Goal: Task Accomplishment & Management: Use online tool/utility

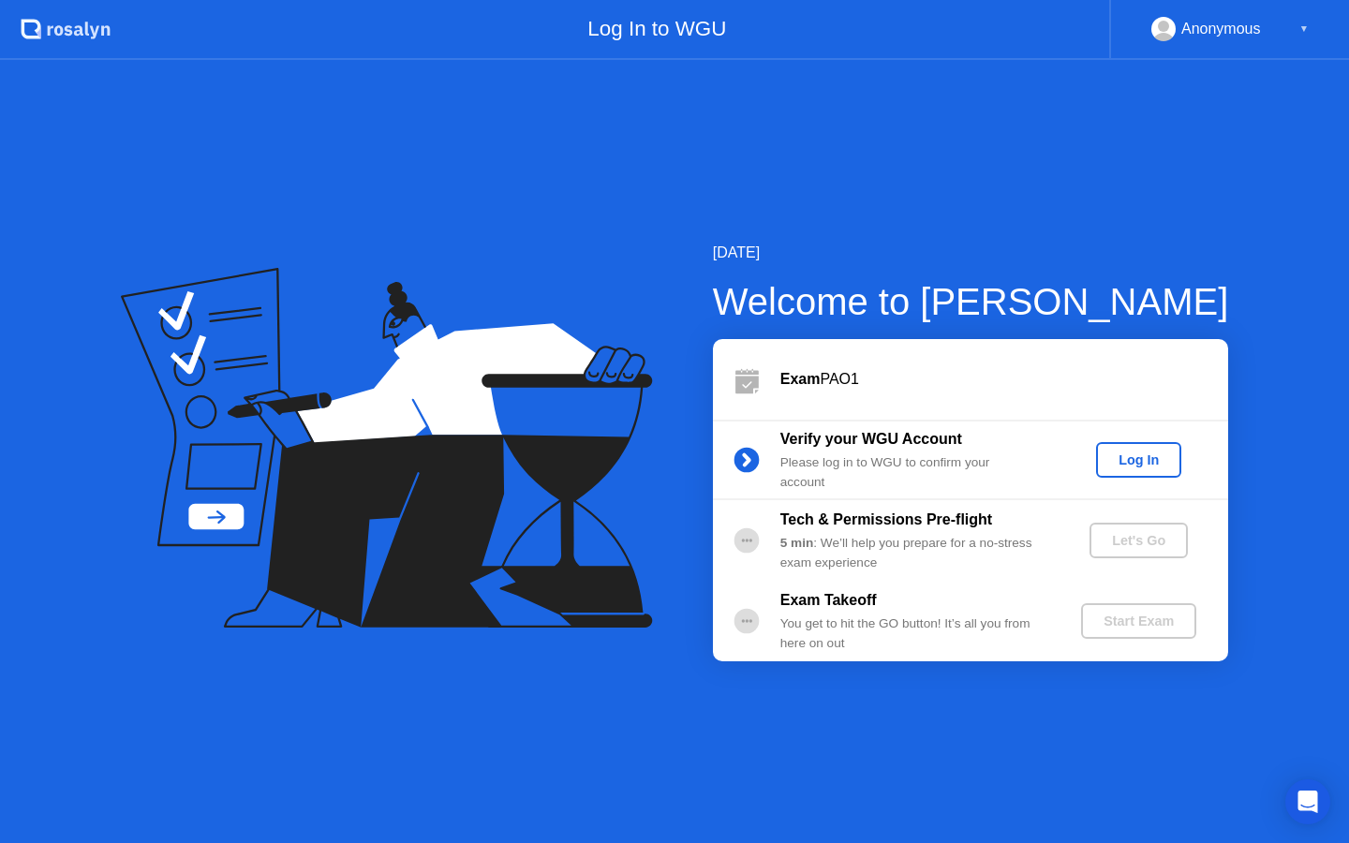
click at [1150, 472] on button "Log In" at bounding box center [1138, 460] width 85 height 36
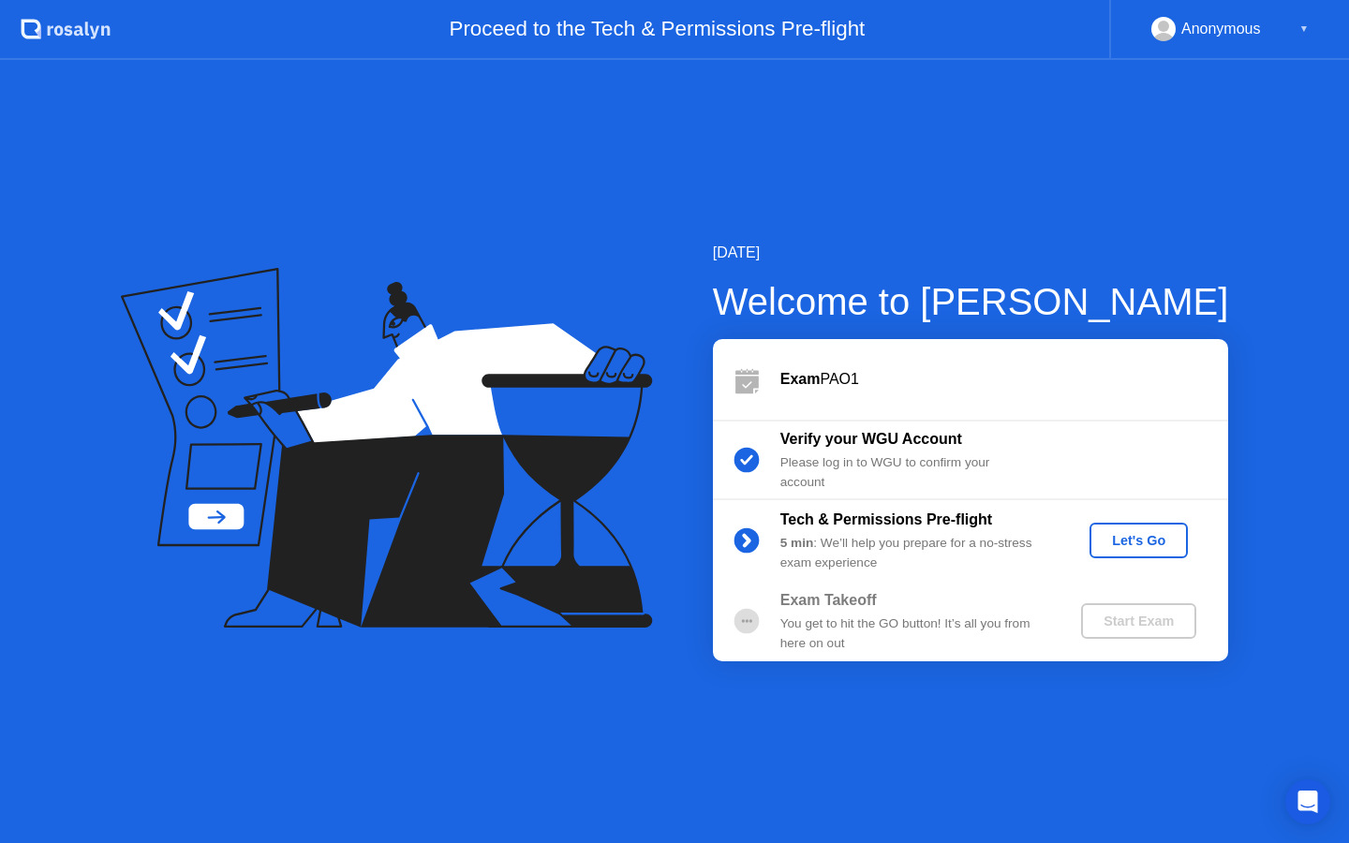
click at [1129, 548] on div "Let's Go" at bounding box center [1138, 540] width 83 height 15
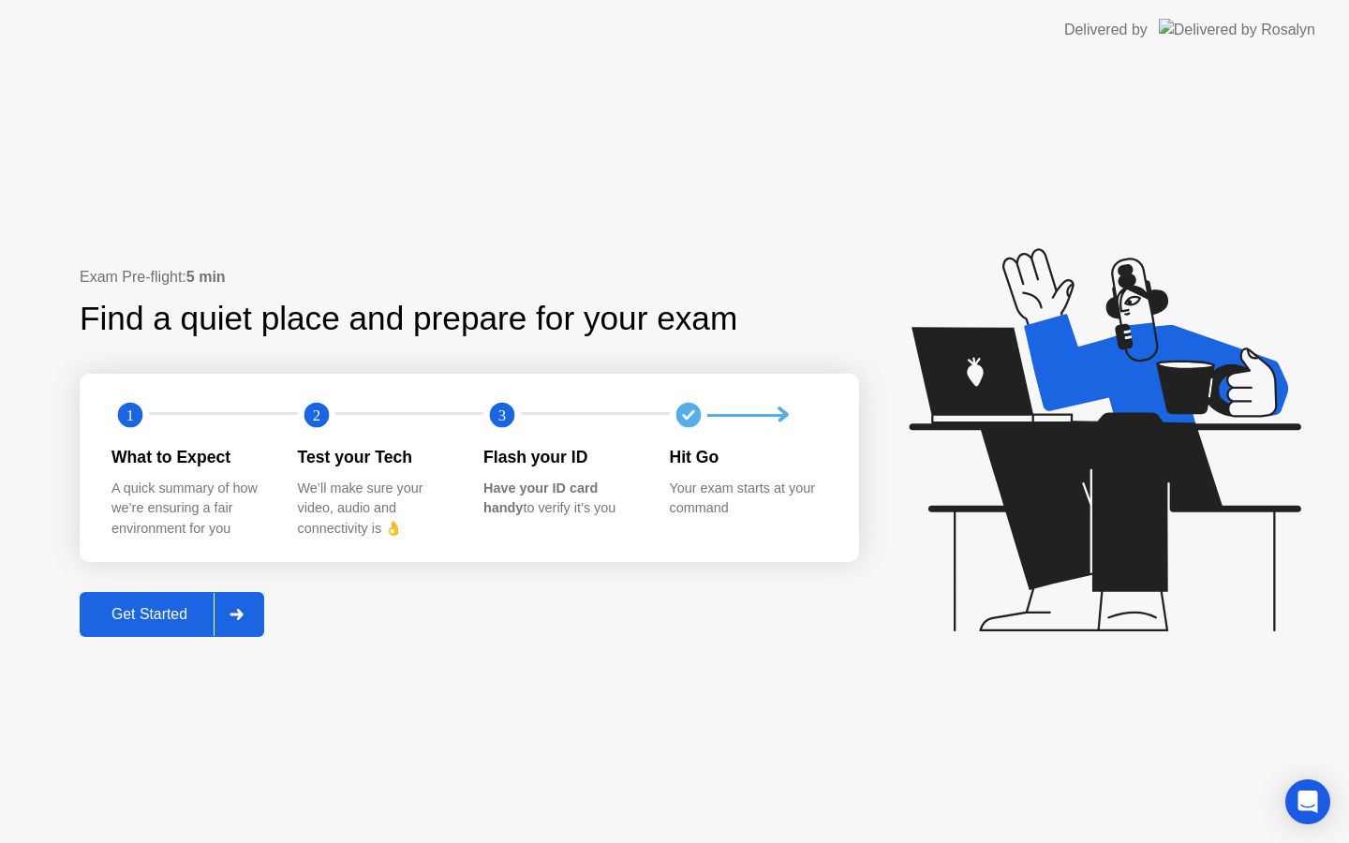
click at [119, 618] on div "Get Started" at bounding box center [149, 614] width 128 height 17
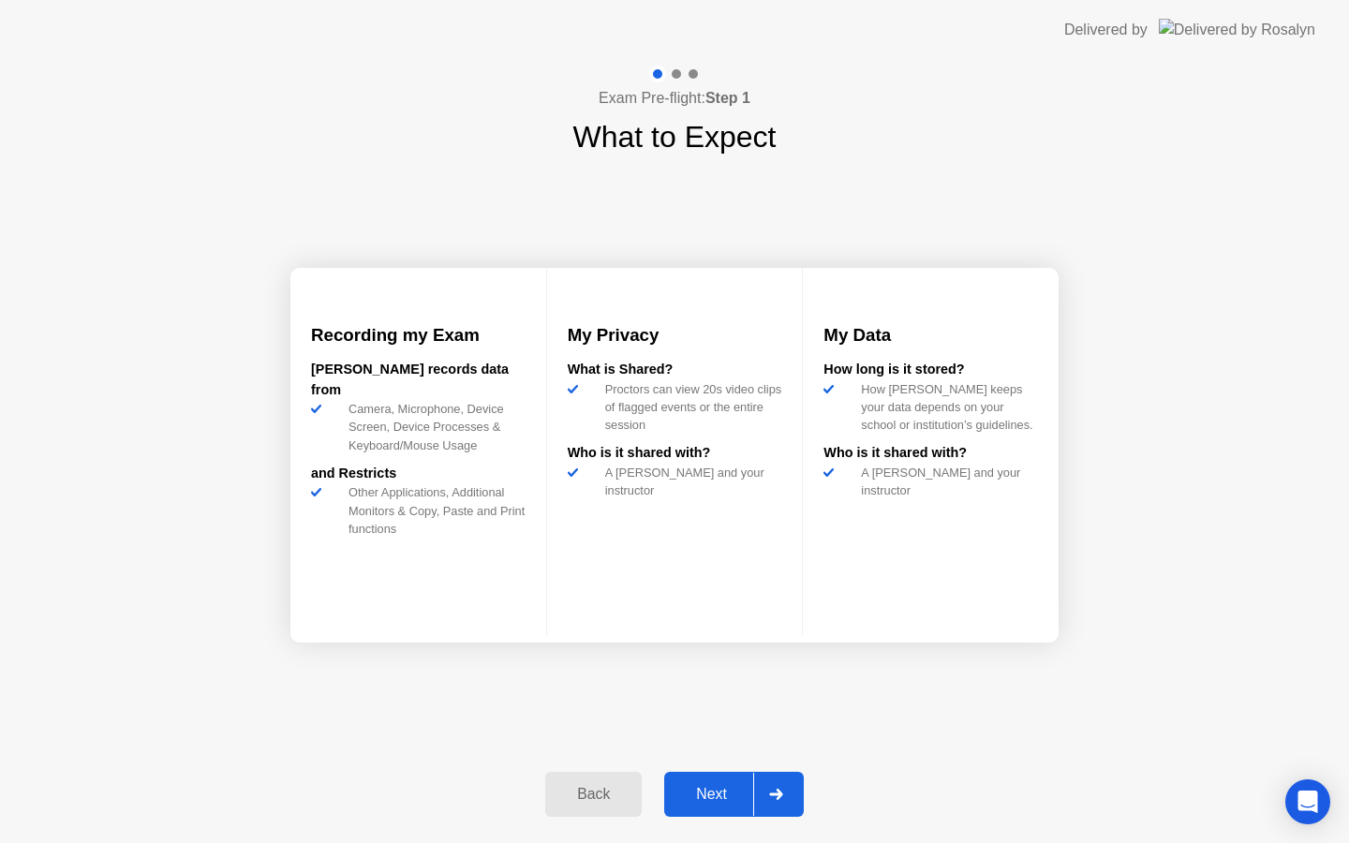
click at [712, 795] on div "Next" at bounding box center [711, 794] width 83 height 17
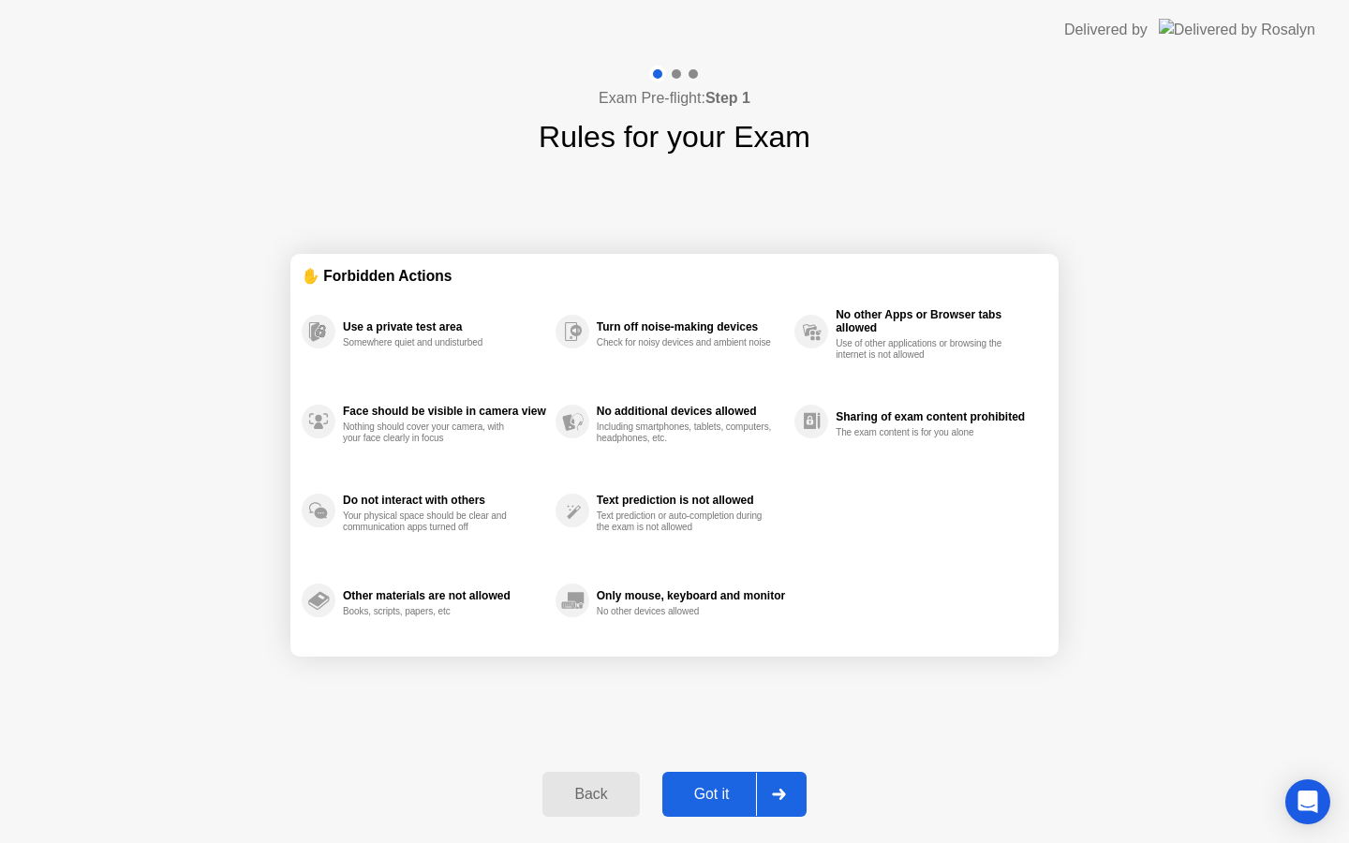
click at [736, 789] on div "Got it" at bounding box center [712, 794] width 88 height 17
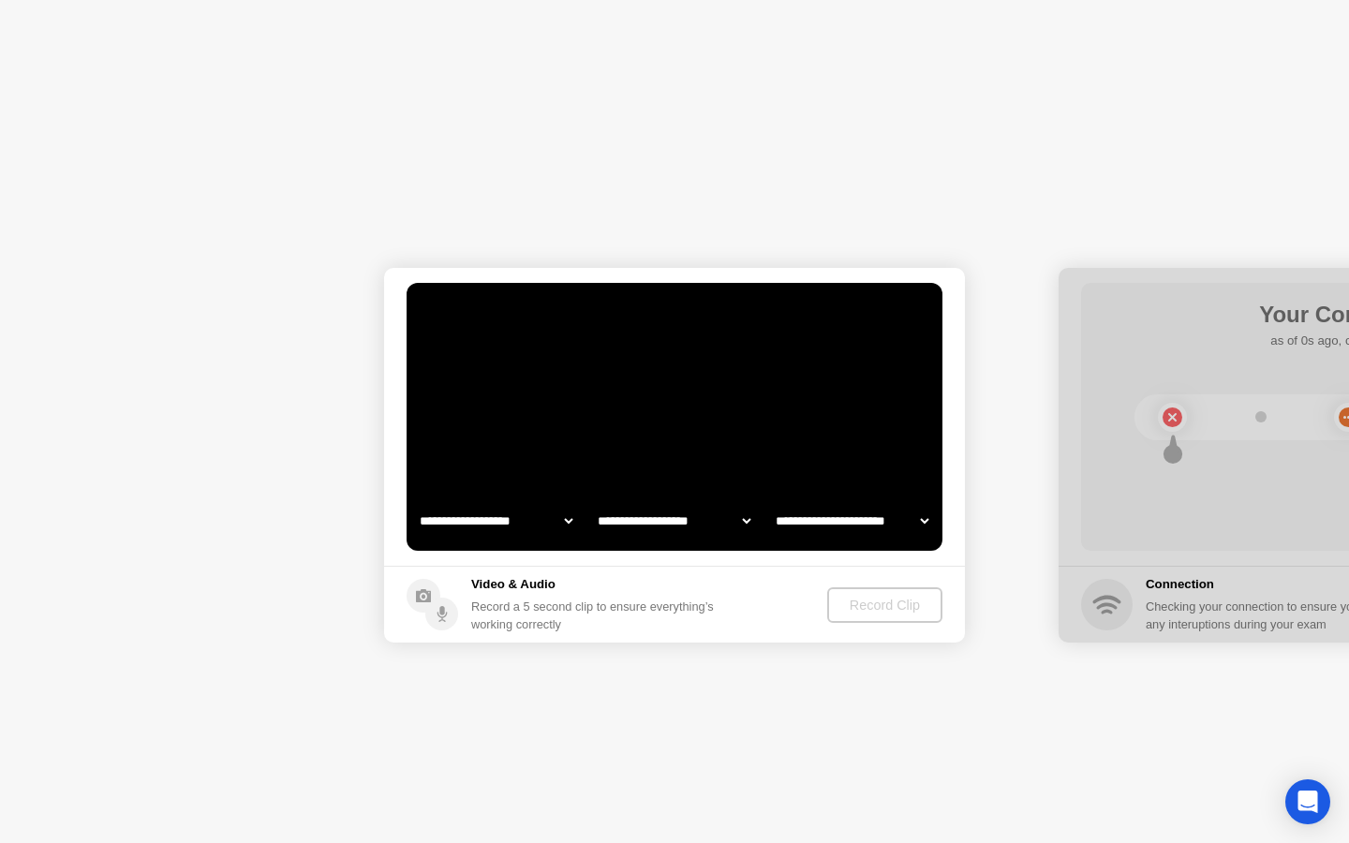
select select "**********"
select select "*******"
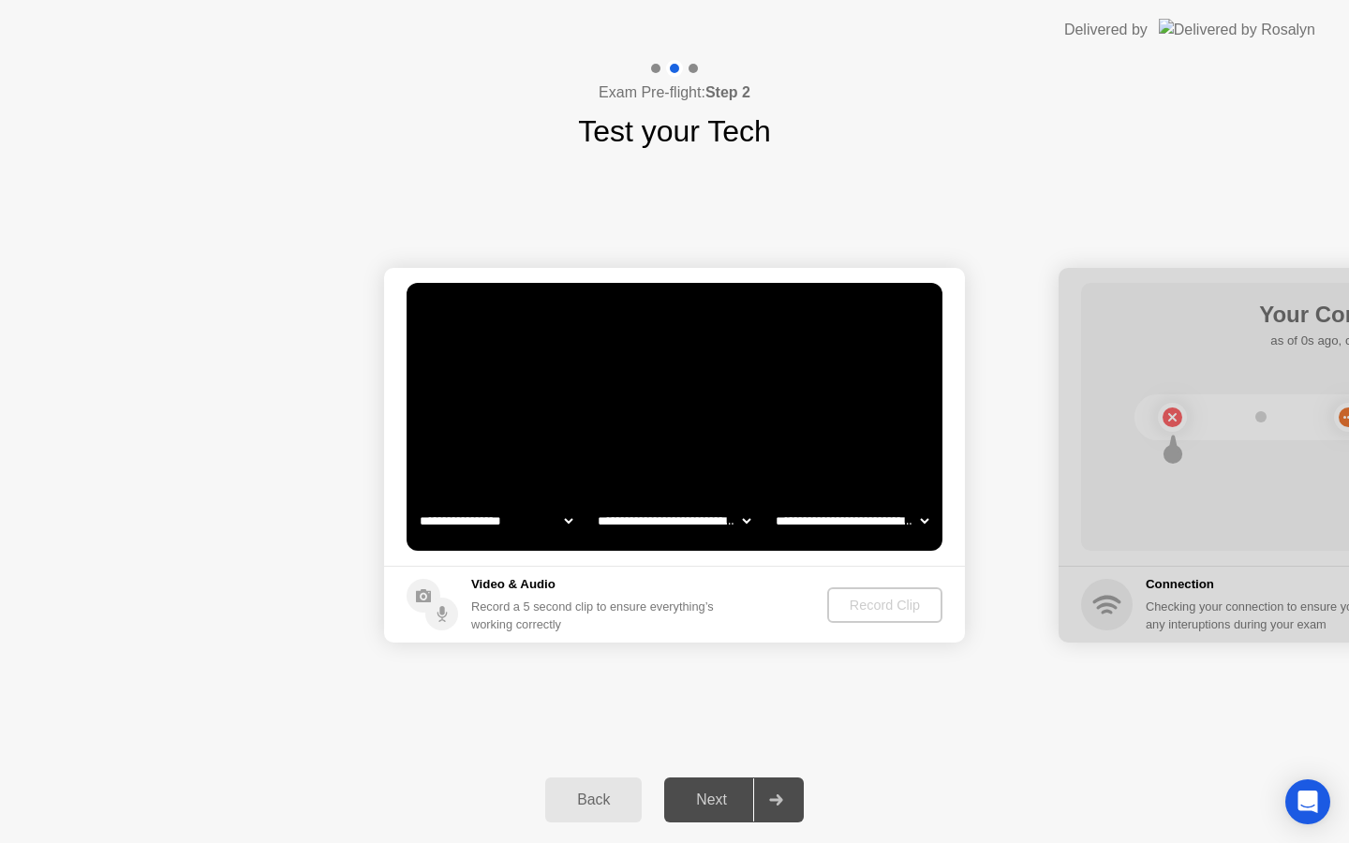
click at [528, 527] on select "**********" at bounding box center [496, 520] width 160 height 37
select select "**********"
click at [694, 525] on select "**********" at bounding box center [674, 520] width 160 height 37
click at [820, 526] on select "**********" at bounding box center [852, 520] width 160 height 37
click at [765, 634] on footer "Video & Audio Record a 5 second clip to ensure everything’s working correctly R…" at bounding box center [674, 604] width 581 height 77
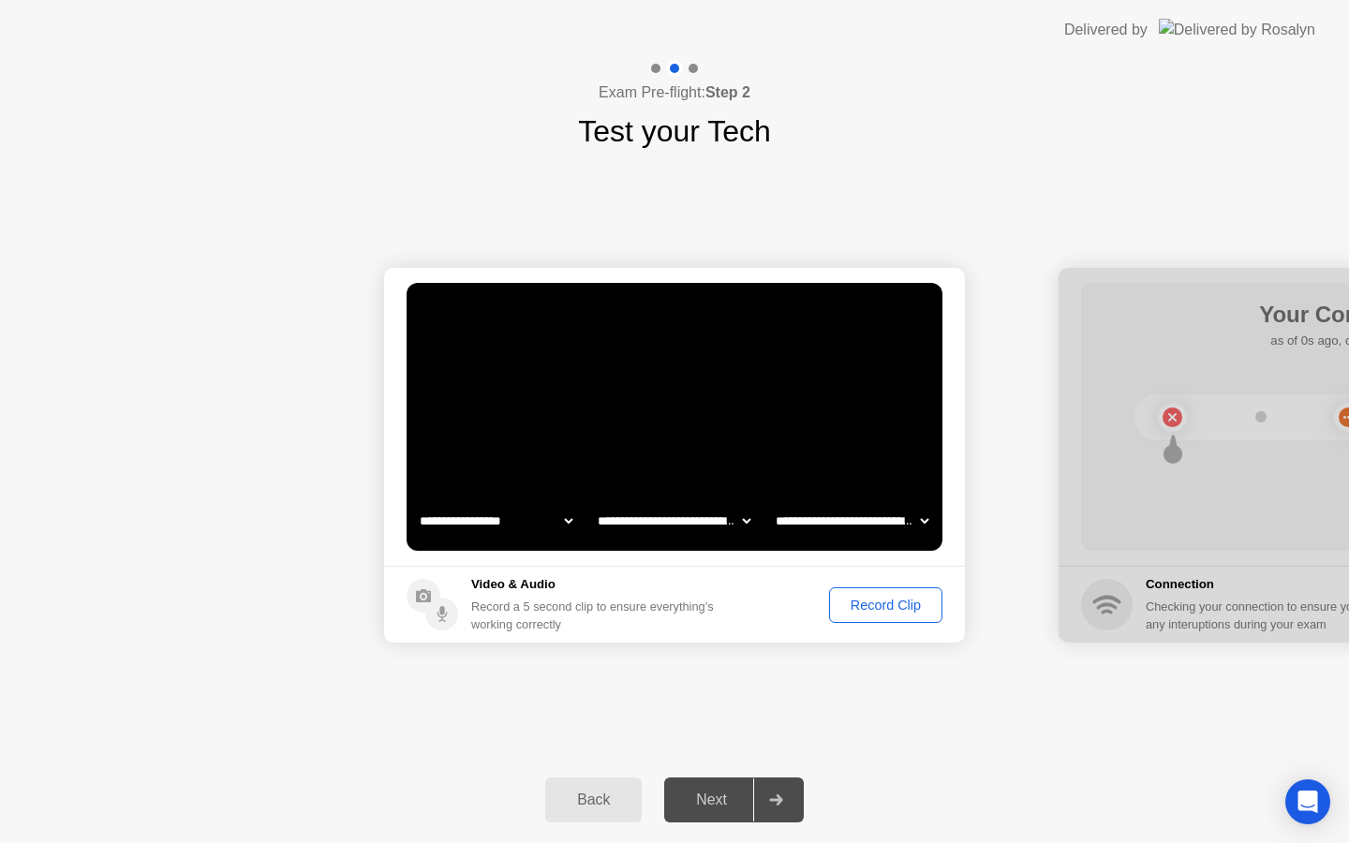
click at [869, 606] on div "Record Clip" at bounding box center [886, 605] width 100 height 15
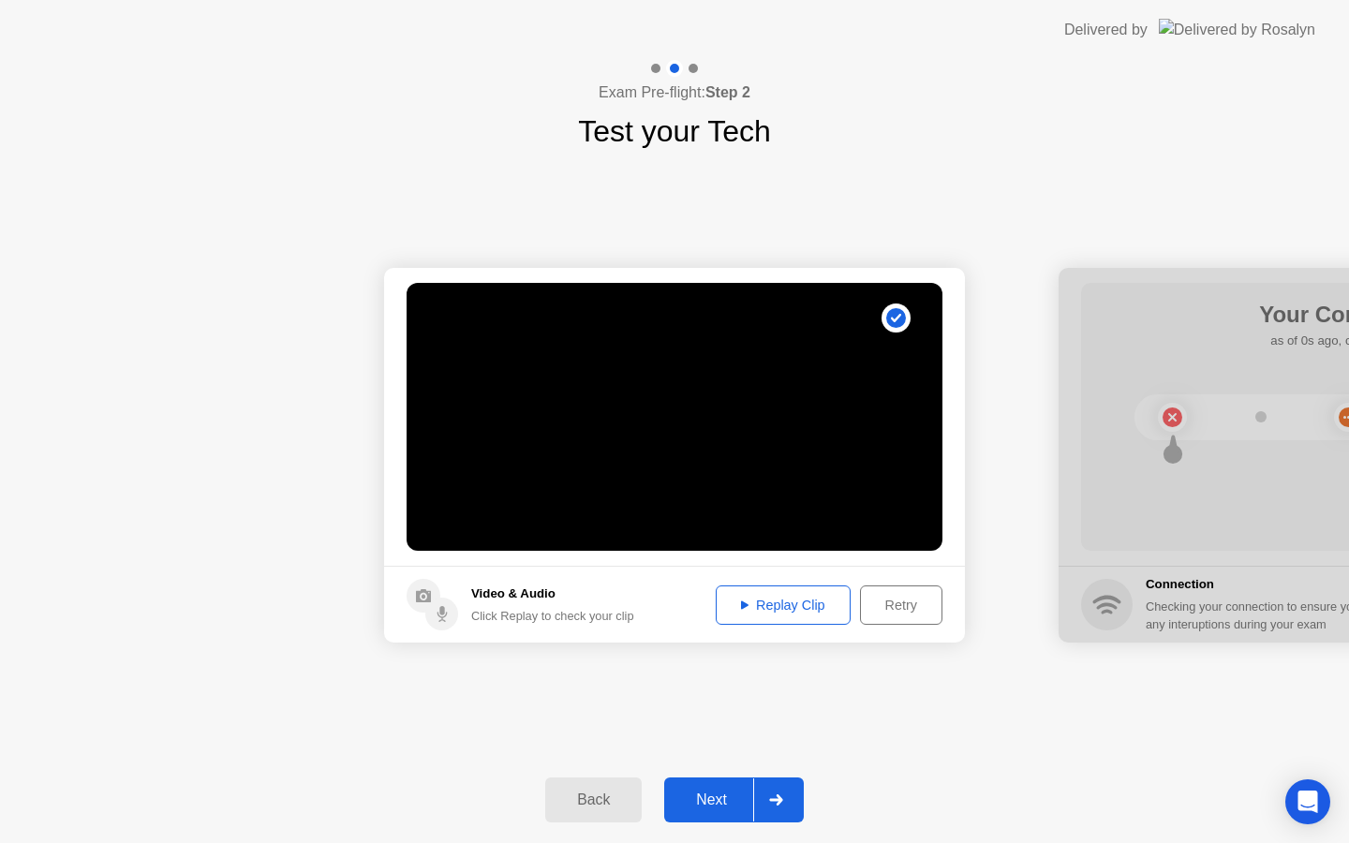
click at [780, 611] on div "Replay Clip" at bounding box center [783, 605] width 122 height 15
click at [818, 631] on footer "Video & Audio Click Replay to check your clip Replay Clip Retry" at bounding box center [674, 604] width 581 height 77
click at [738, 797] on div "Next" at bounding box center [711, 800] width 83 height 17
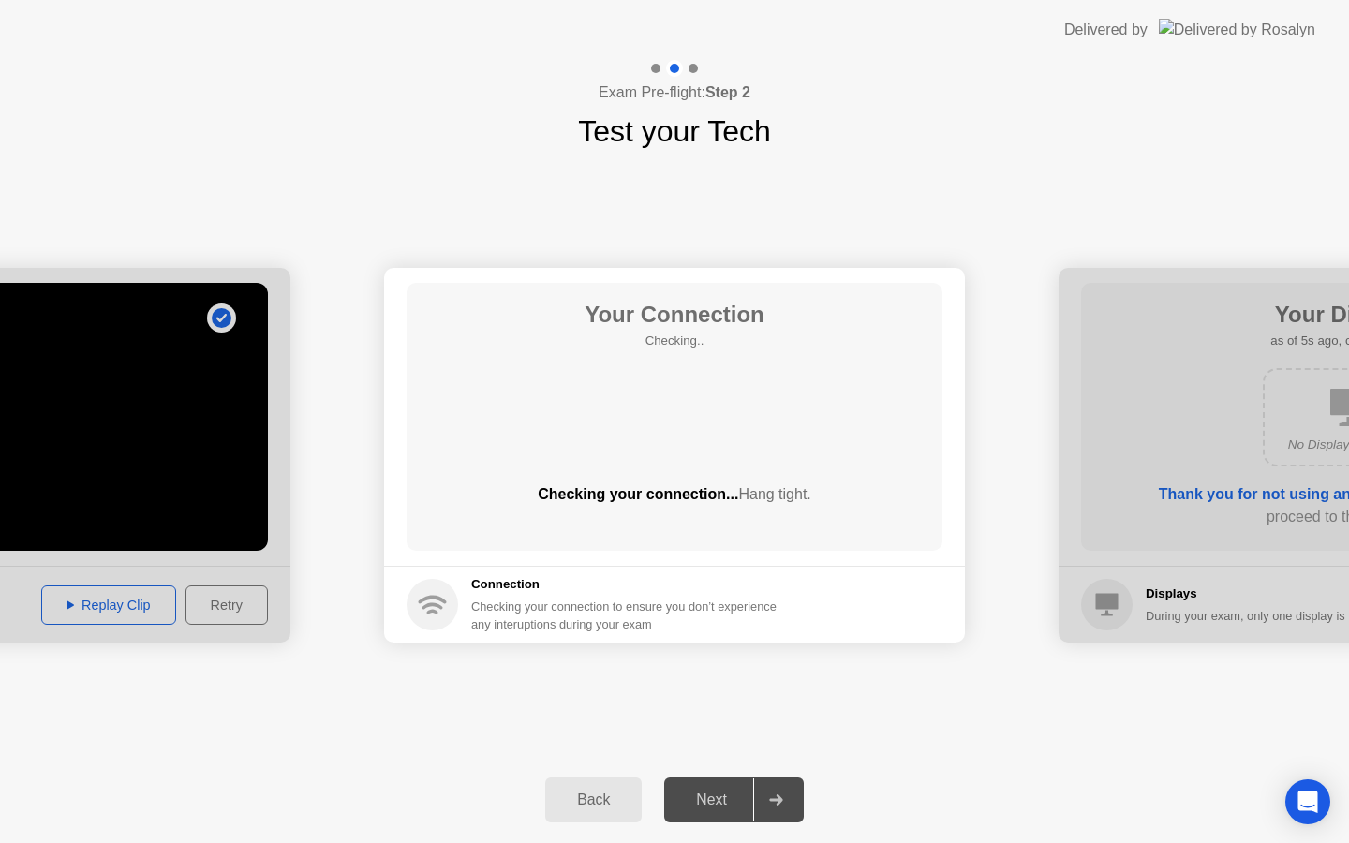
click at [1056, 242] on div "**********" at bounding box center [674, 455] width 1349 height 603
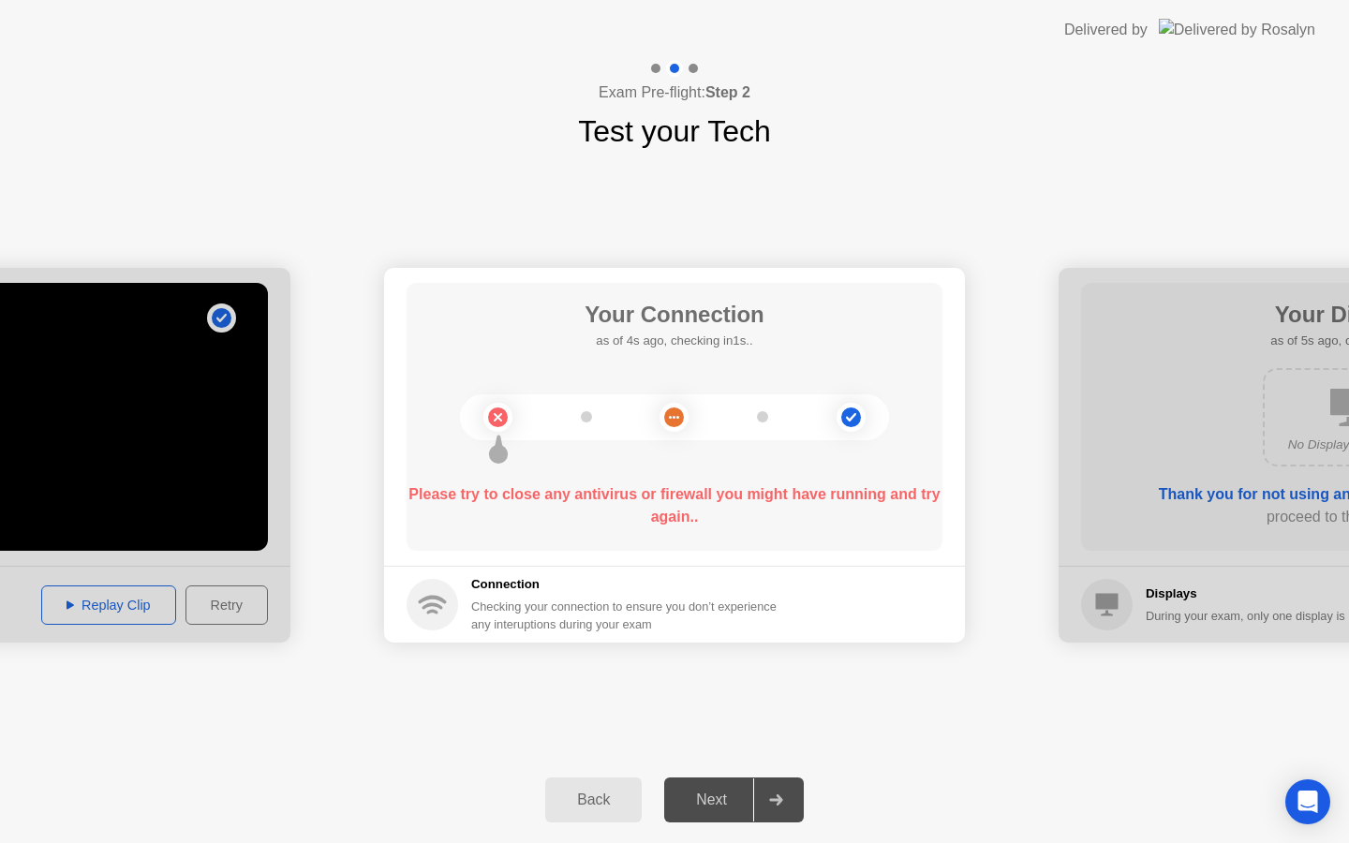
click at [687, 518] on b "Please try to close any antivirus or firewall you might have running and try ag…" at bounding box center [673, 505] width 531 height 38
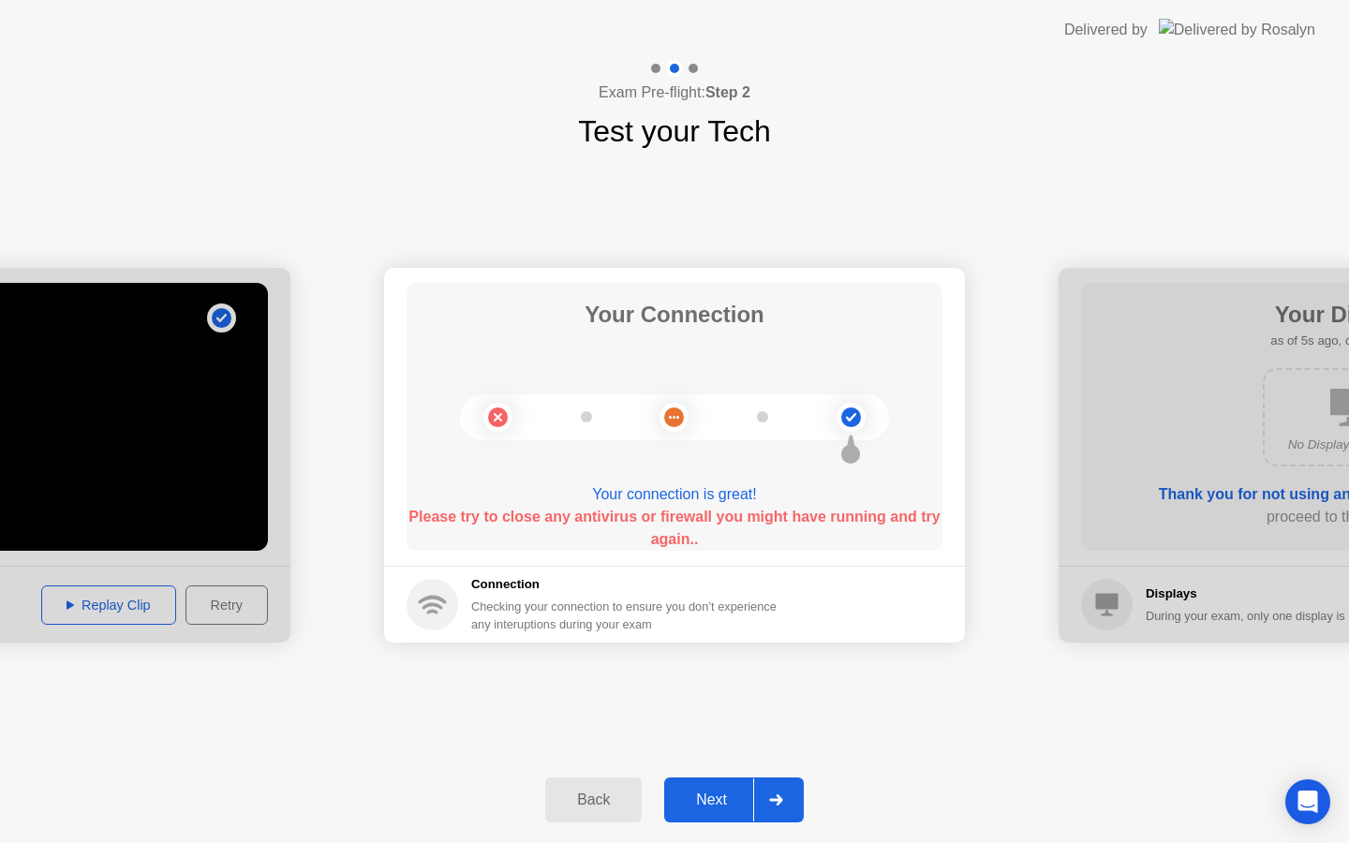
click at [852, 421] on circle at bounding box center [851, 418] width 20 height 20
click at [531, 603] on div "Checking your connection to ensure you don’t experience any interuptions during…" at bounding box center [629, 616] width 317 height 36
click at [425, 611] on circle at bounding box center [433, 605] width 52 height 52
click at [685, 807] on div "Next" at bounding box center [711, 800] width 83 height 17
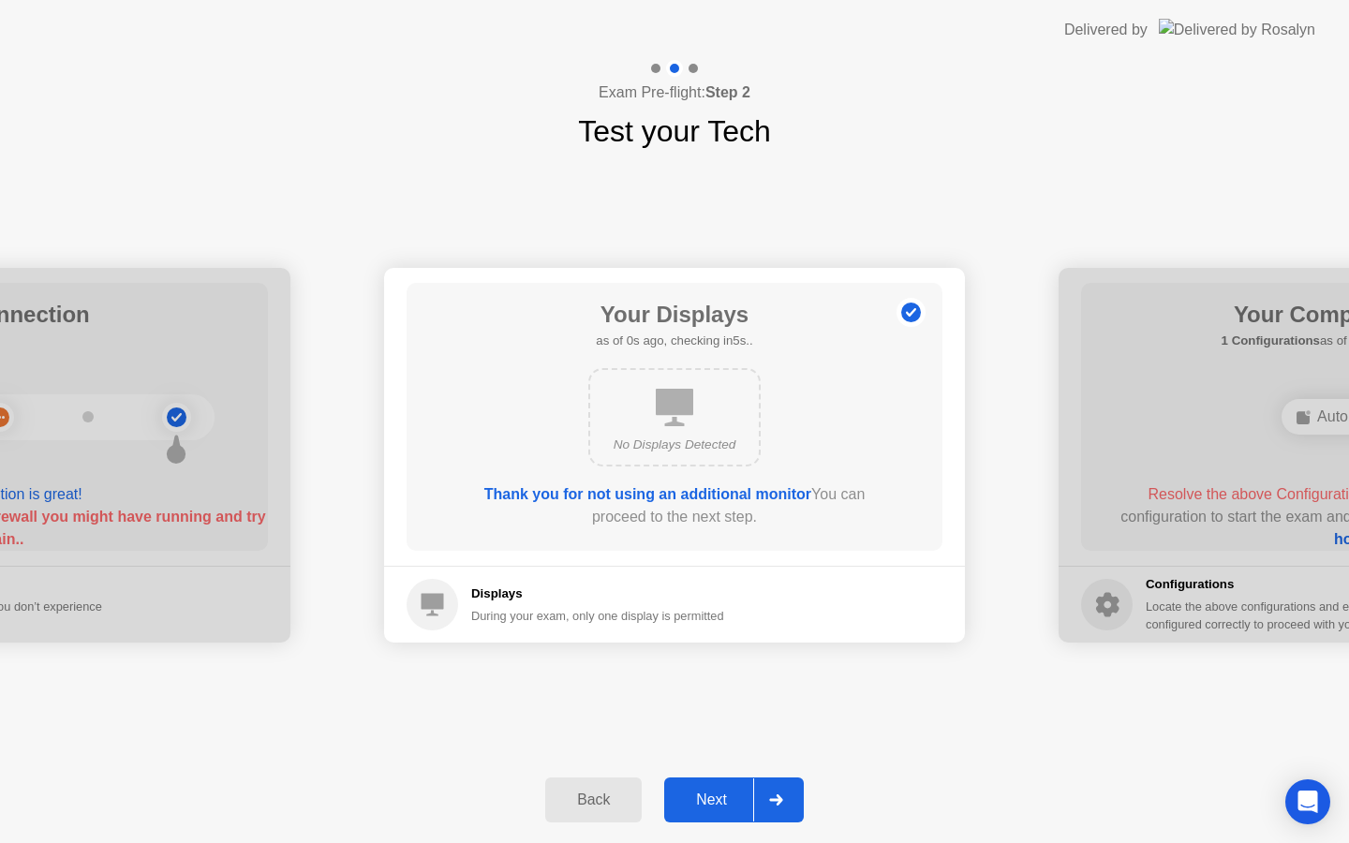
click at [601, 798] on div "Back" at bounding box center [593, 800] width 85 height 17
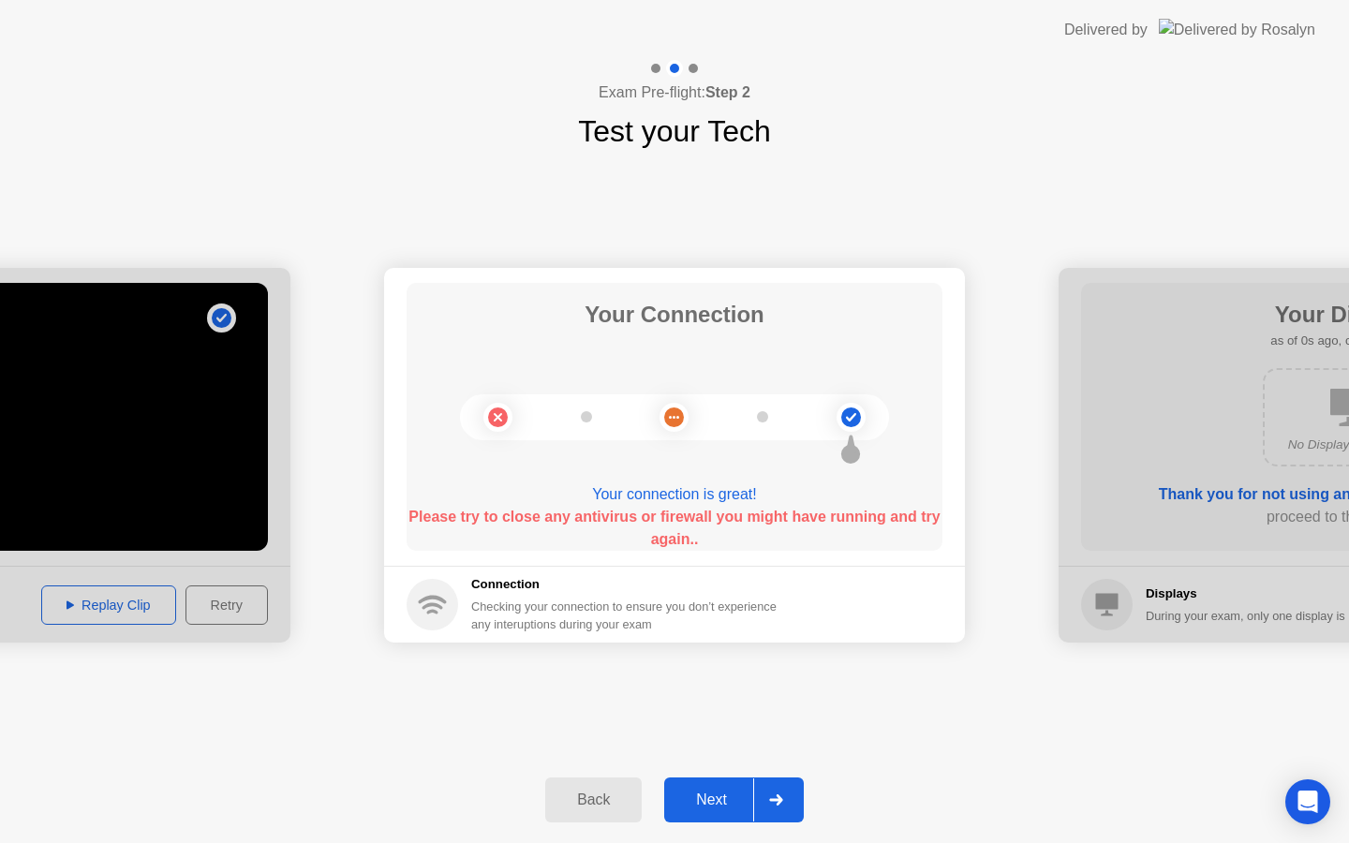
click at [601, 798] on div "Back" at bounding box center [593, 800] width 85 height 17
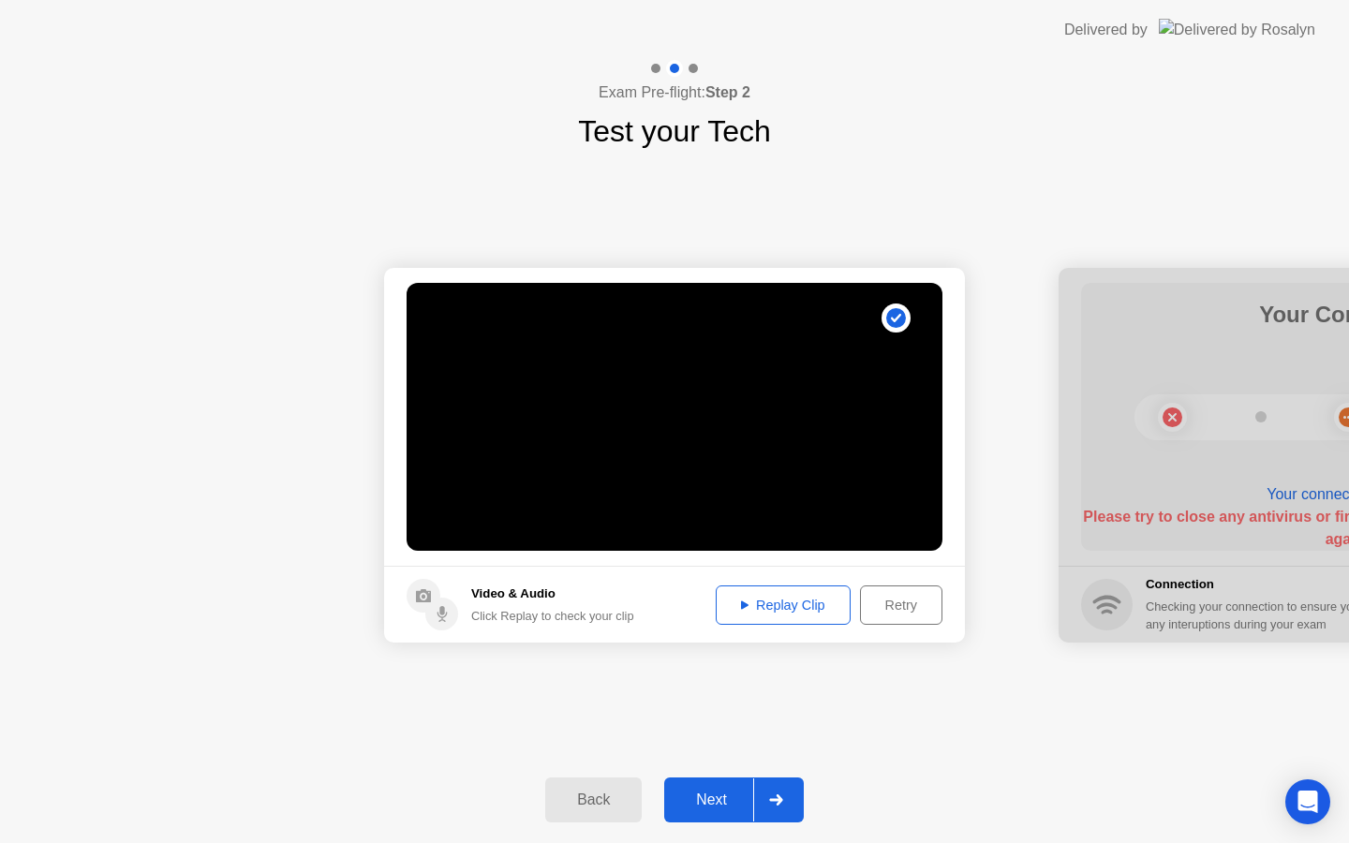
click at [720, 800] on div "Next" at bounding box center [711, 800] width 83 height 17
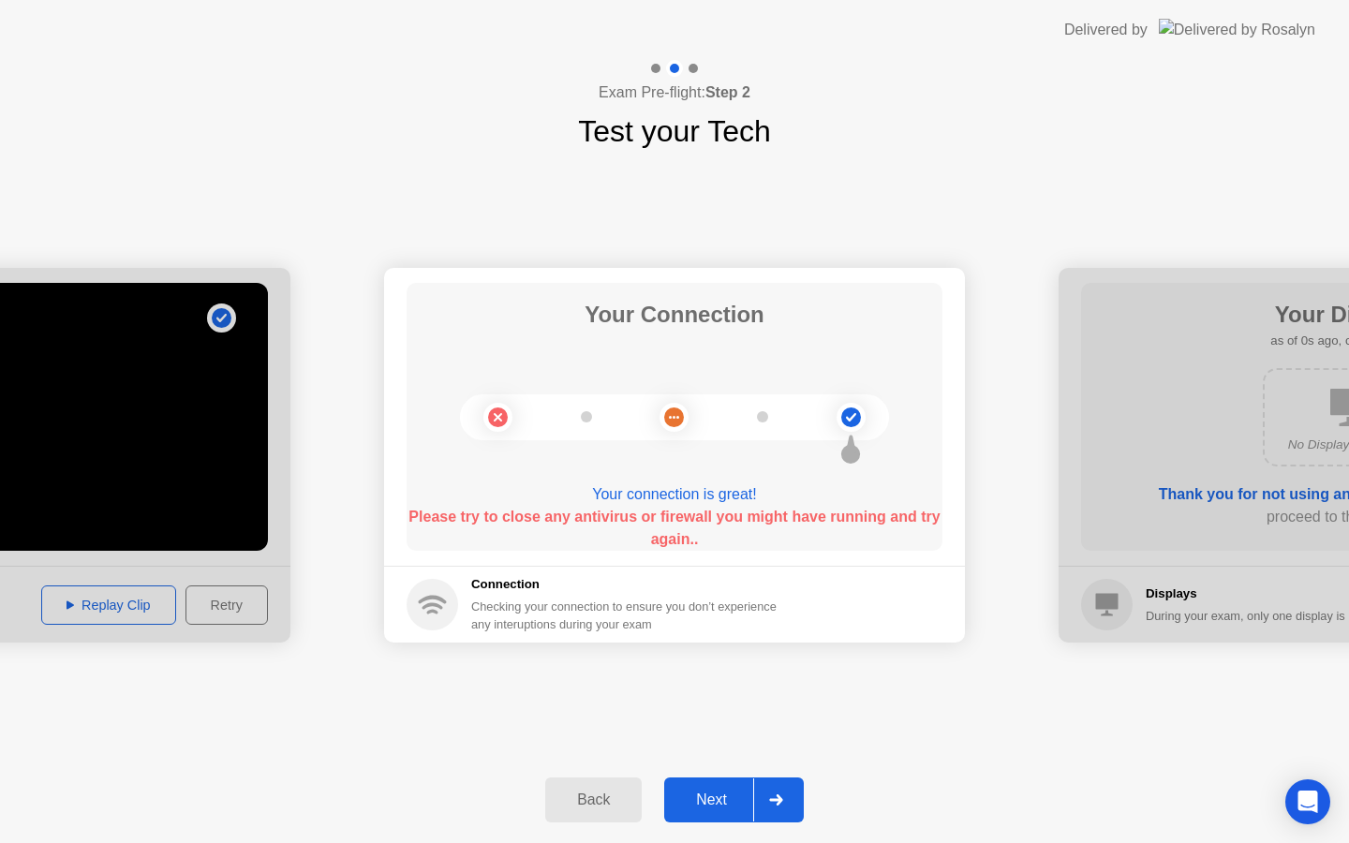
click at [674, 591] on h5 "Connection" at bounding box center [629, 584] width 317 height 19
click at [661, 405] on icon at bounding box center [674, 417] width 76 height 76
click at [669, 410] on circle at bounding box center [674, 418] width 20 height 20
click at [675, 542] on b "Please try to close any antivirus or firewall you might have running and try ag…" at bounding box center [673, 528] width 531 height 38
click at [574, 529] on div "Please try to close any antivirus or firewall you might have running and try ag…" at bounding box center [675, 528] width 536 height 45
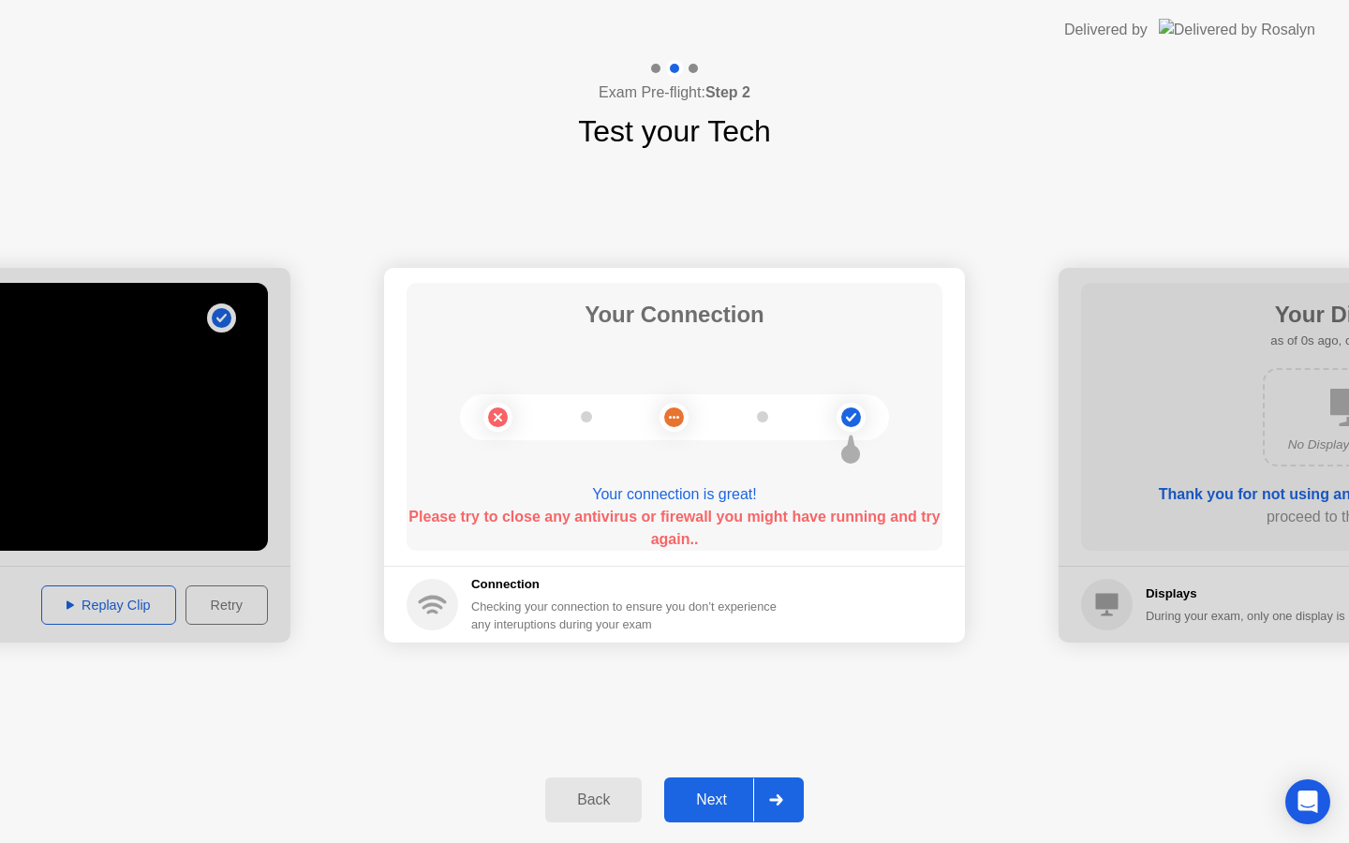
click at [687, 792] on div "Next" at bounding box center [711, 800] width 83 height 17
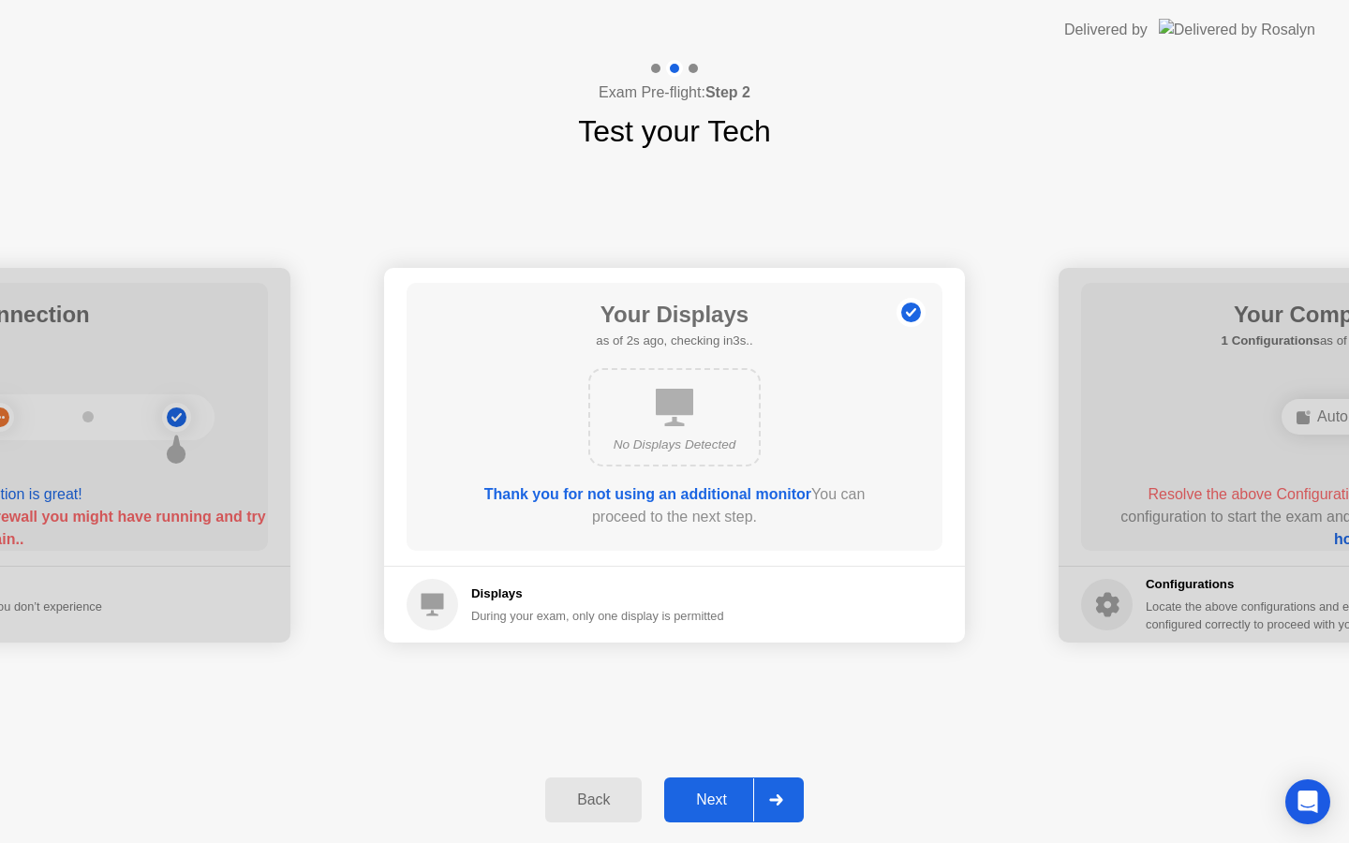
click at [723, 813] on button "Next" at bounding box center [734, 800] width 140 height 45
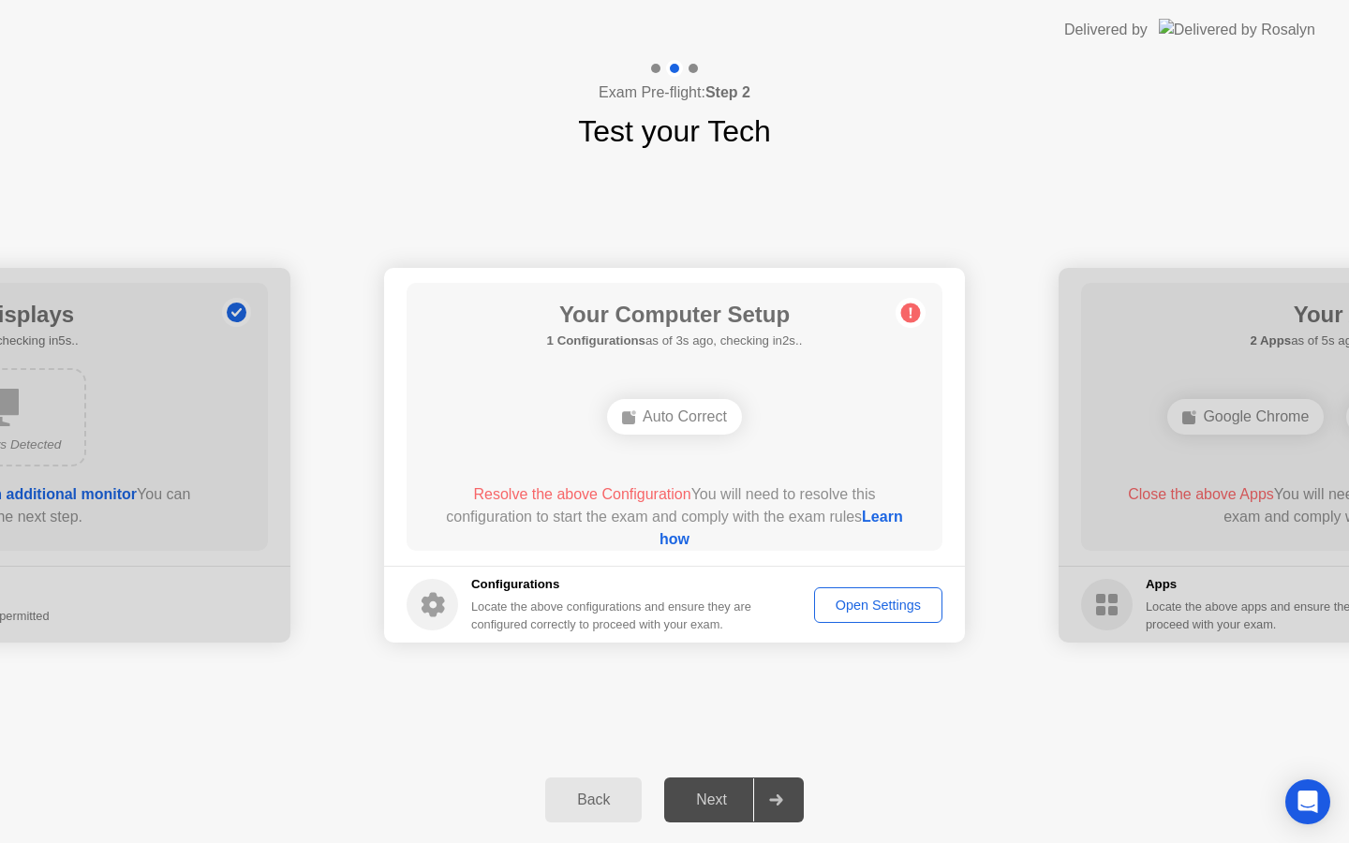
click at [652, 416] on div "Auto Correct" at bounding box center [674, 417] width 135 height 36
click at [911, 315] on circle at bounding box center [911, 314] width 20 height 20
click at [826, 606] on div "Open Settings" at bounding box center [878, 605] width 115 height 15
click at [633, 403] on div "Auto Correct" at bounding box center [674, 417] width 135 height 36
click at [622, 423] on rect at bounding box center [628, 417] width 13 height 13
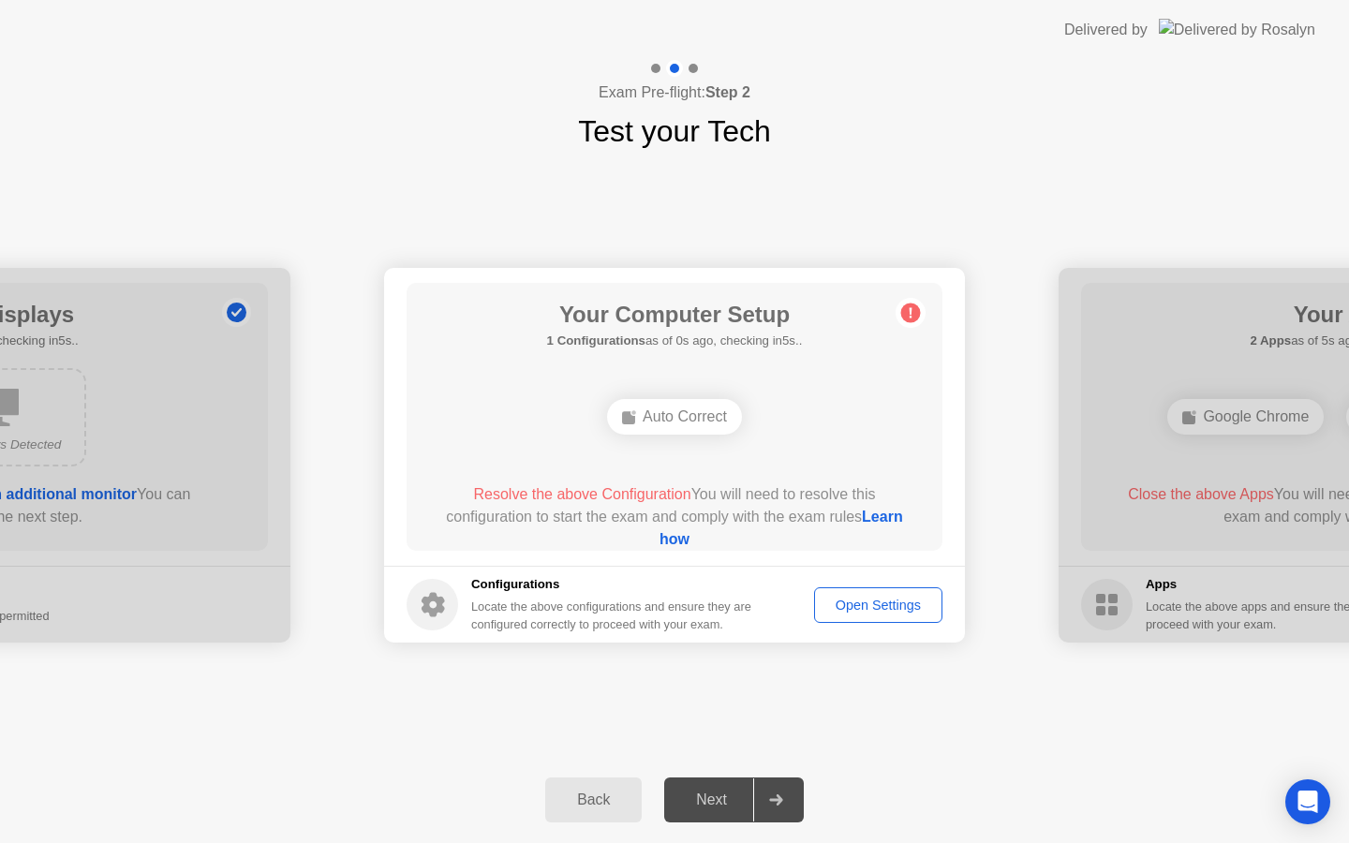
click at [660, 536] on link "Learn how" at bounding box center [782, 528] width 244 height 38
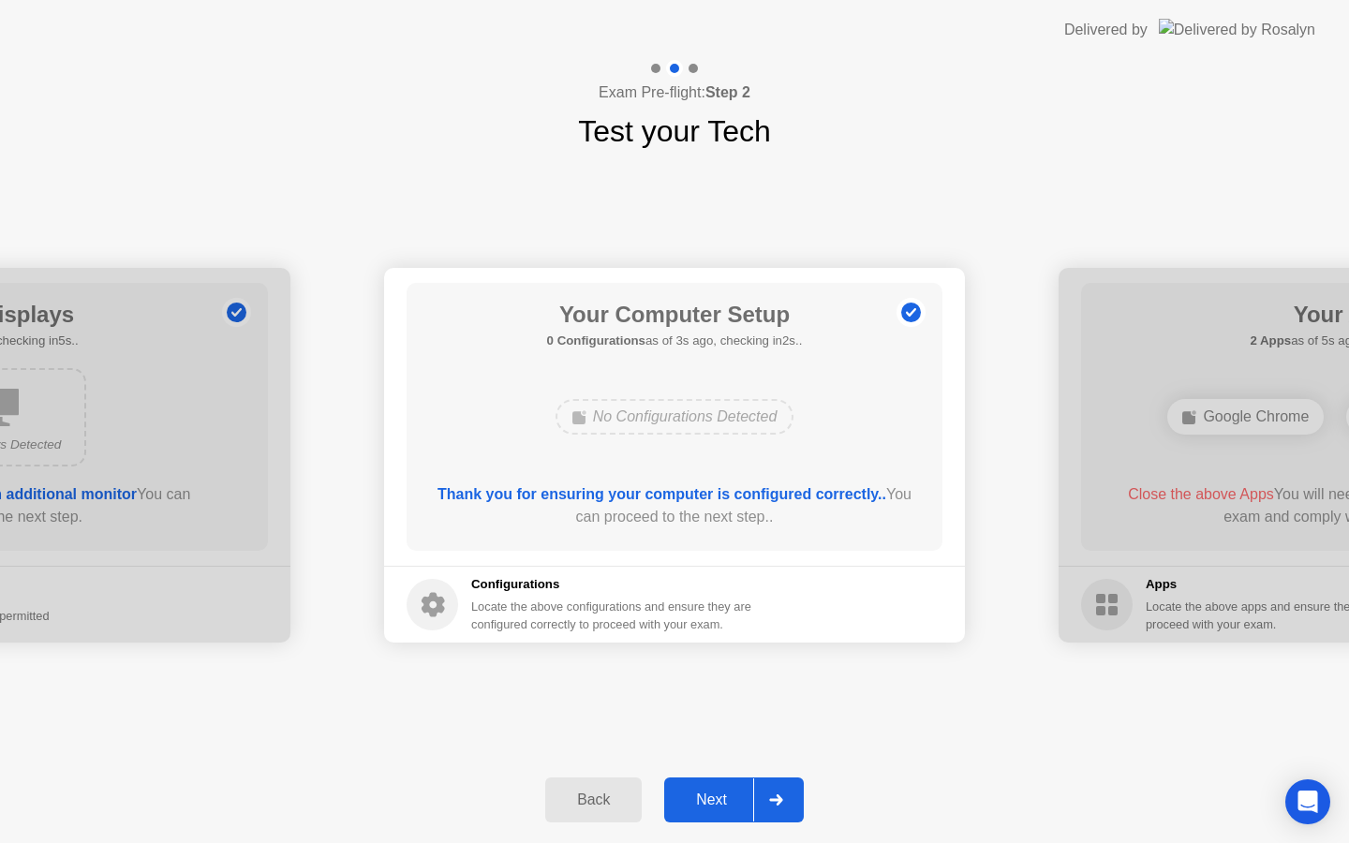
click at [745, 806] on div "Next" at bounding box center [711, 800] width 83 height 17
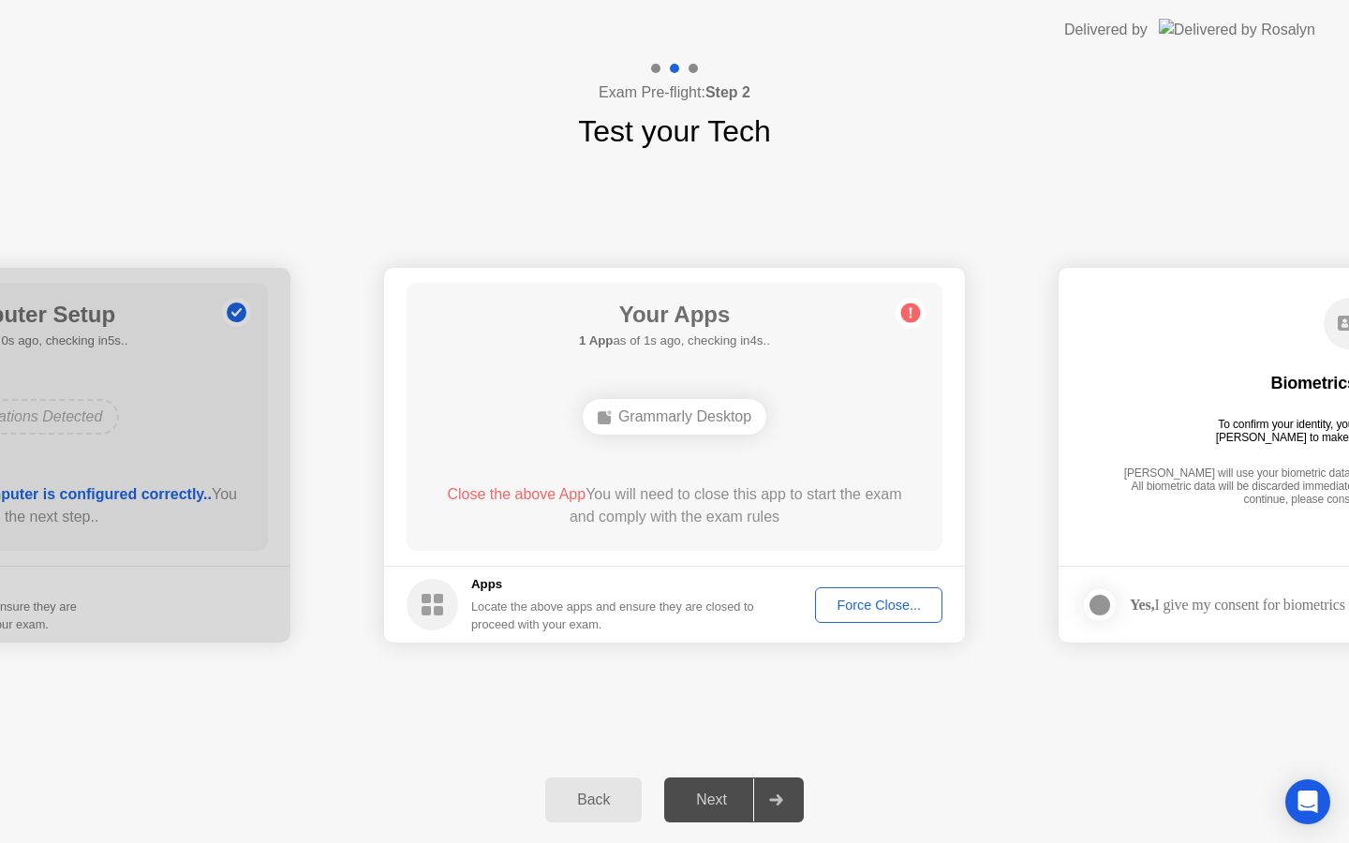
click at [713, 404] on div "Grammarly Desktop" at bounding box center [675, 417] width 184 height 36
click at [616, 421] on div "Grammarly Desktop" at bounding box center [675, 417] width 184 height 36
click at [605, 421] on rect at bounding box center [604, 417] width 13 height 13
click at [904, 304] on icon at bounding box center [911, 313] width 30 height 30
click at [881, 607] on div "Force Close..." at bounding box center [879, 605] width 114 height 15
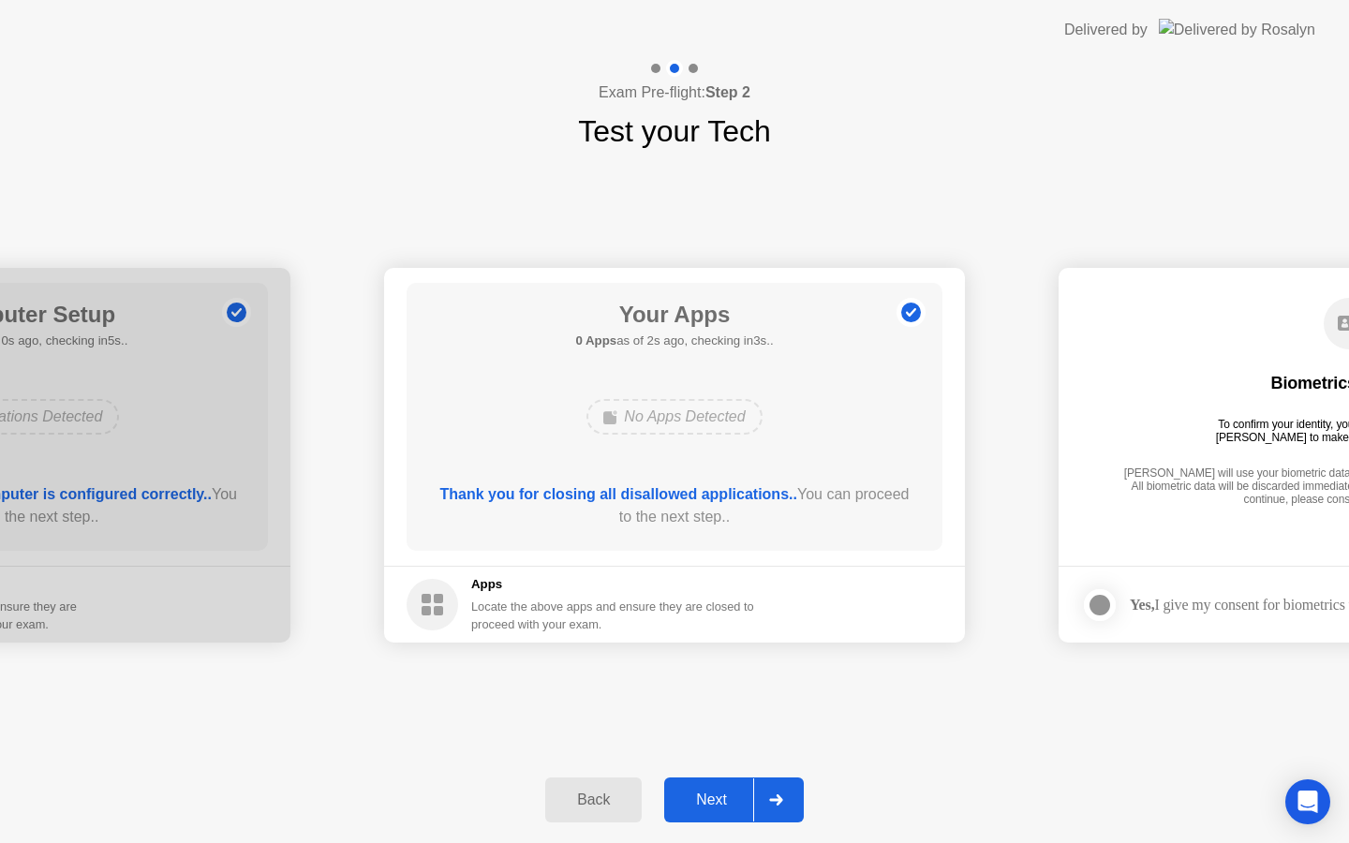
click at [737, 802] on div "Next" at bounding box center [711, 800] width 83 height 17
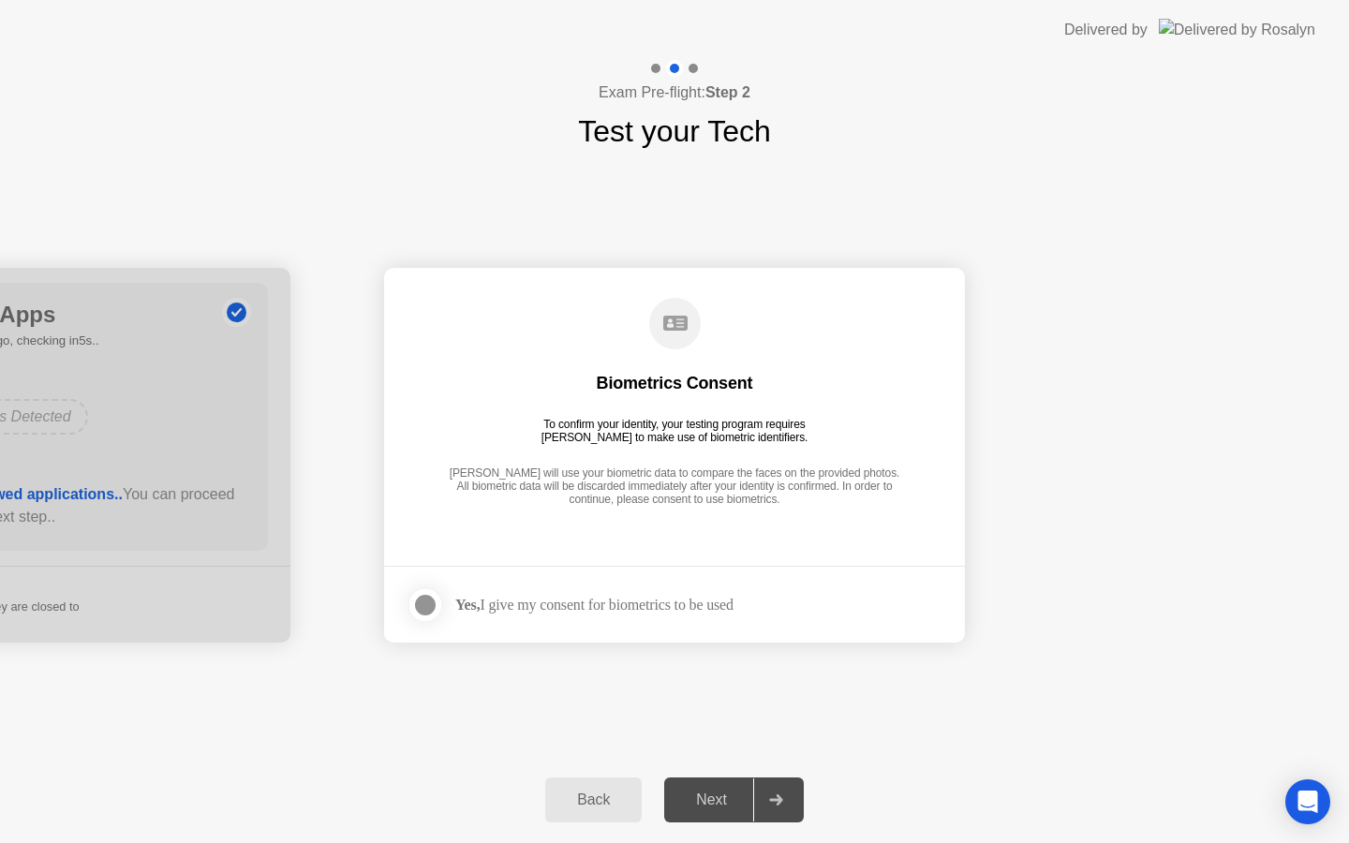
click at [479, 593] on div "Yes, I give my consent for biometrics to be used" at bounding box center [570, 604] width 327 height 37
click at [427, 605] on div at bounding box center [425, 605] width 22 height 22
click at [761, 808] on div at bounding box center [775, 800] width 45 height 43
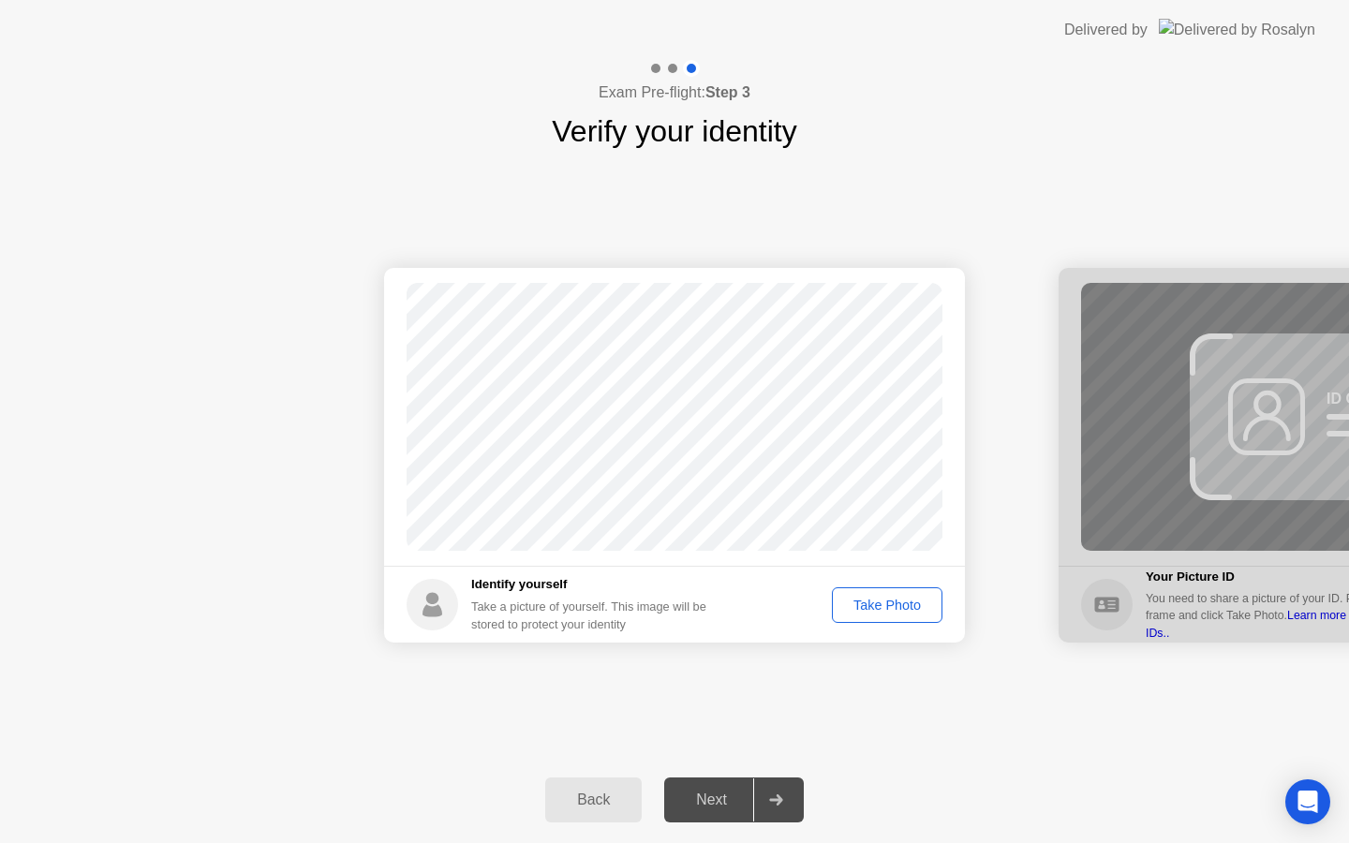
click at [883, 605] on div "Take Photo" at bounding box center [887, 605] width 97 height 15
click at [751, 797] on div "Next" at bounding box center [711, 800] width 83 height 17
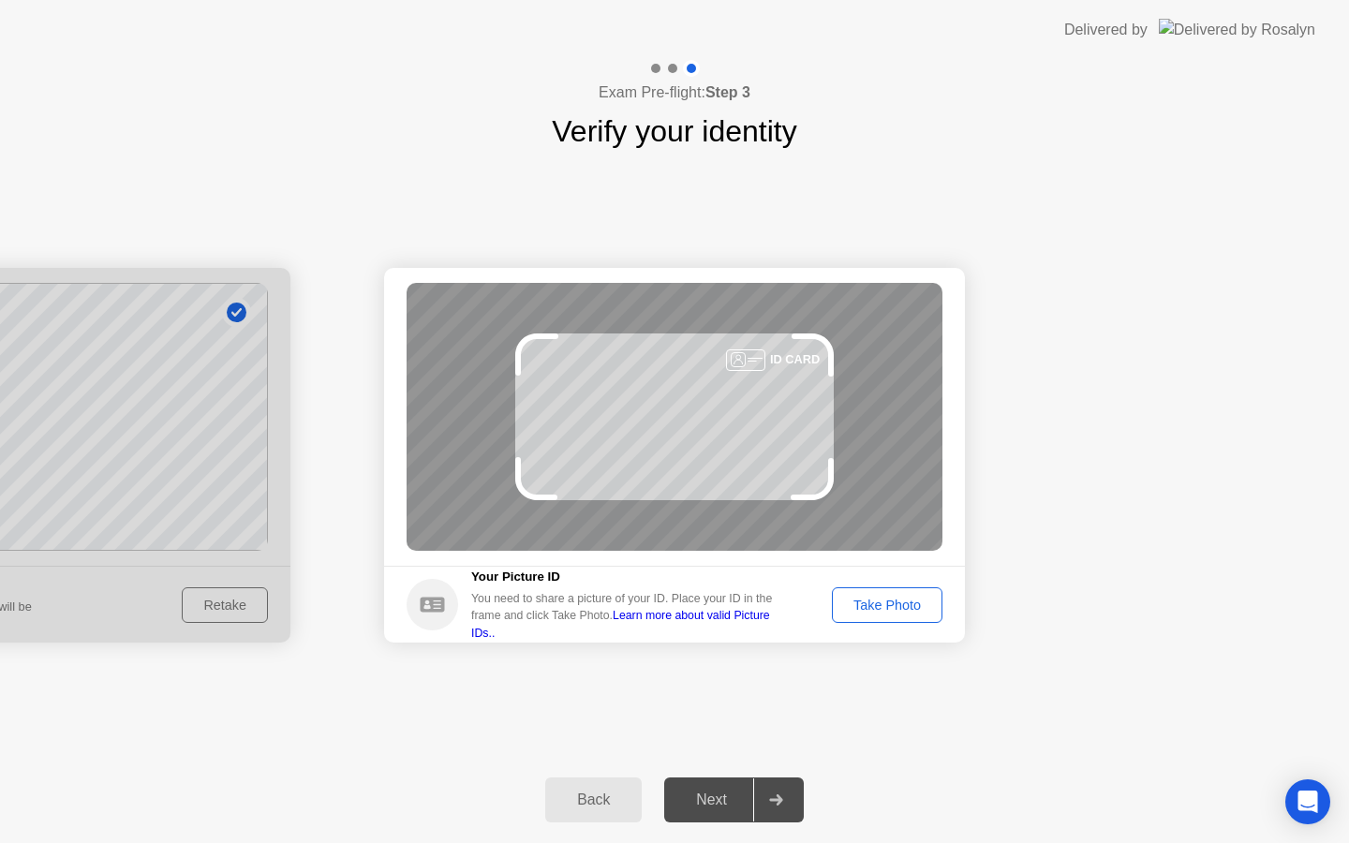
click at [870, 611] on div "Take Photo" at bounding box center [887, 605] width 97 height 15
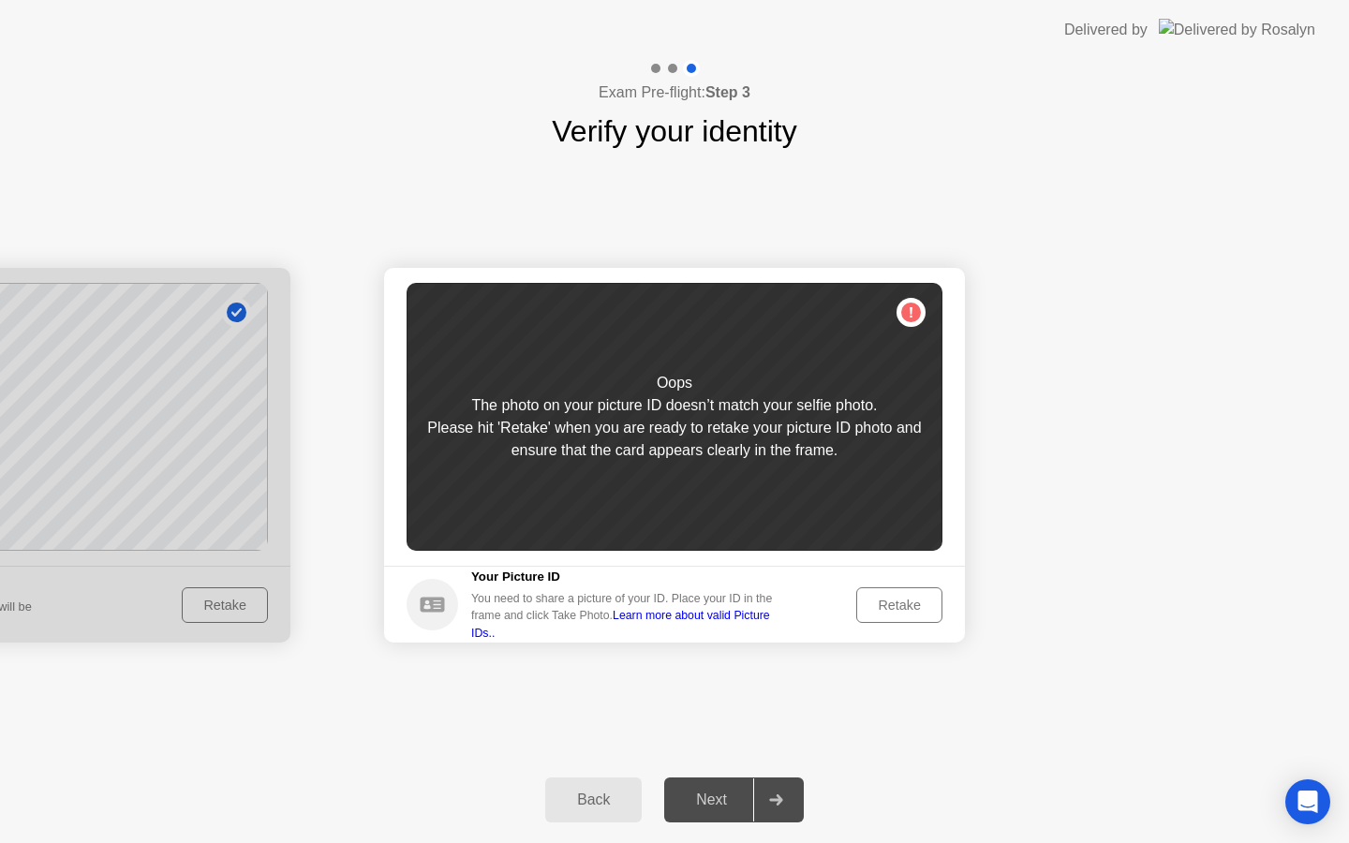
click at [917, 608] on div "Retake" at bounding box center [899, 605] width 73 height 15
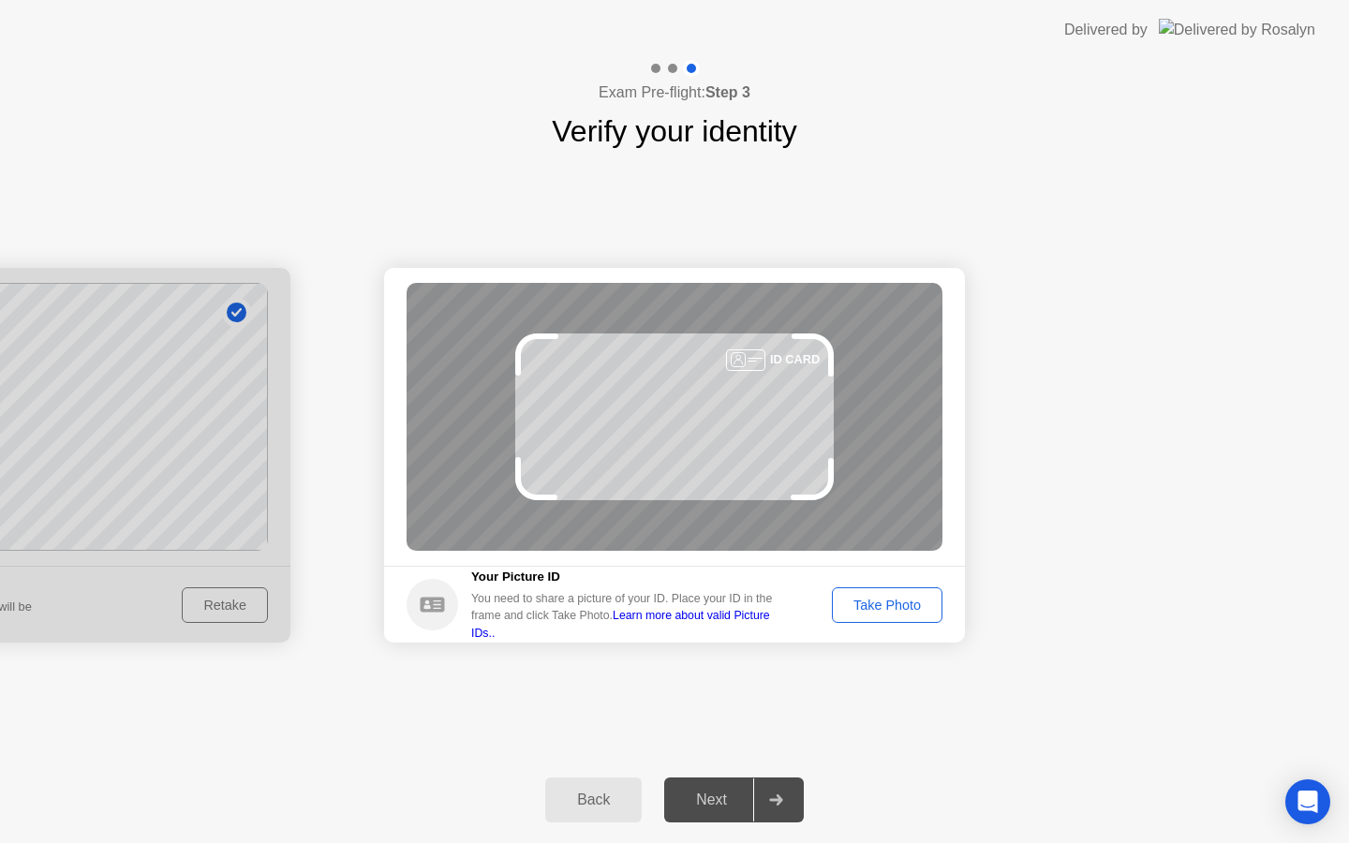
click at [917, 608] on div "Take Photo" at bounding box center [887, 605] width 97 height 15
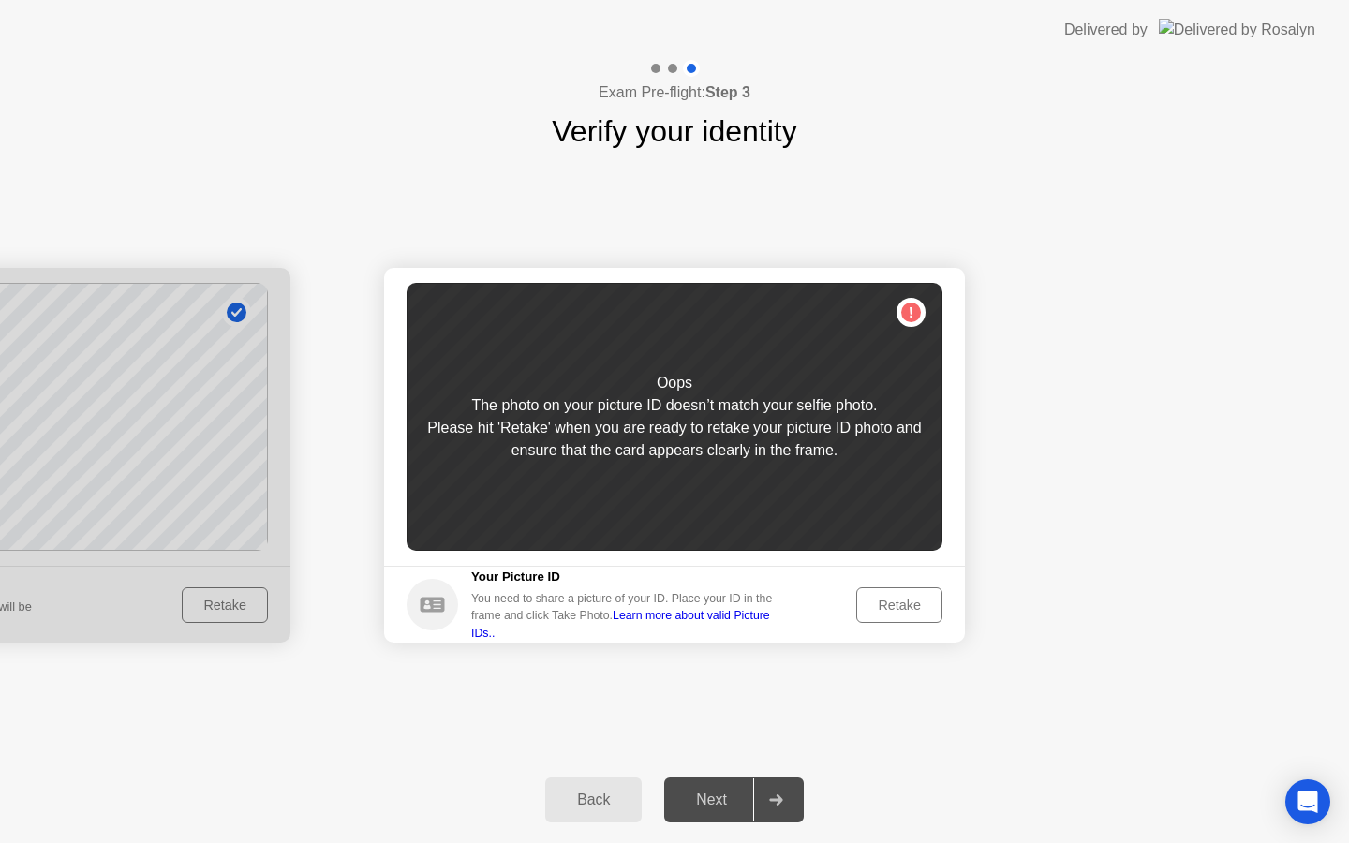
click at [897, 598] on div "Retake" at bounding box center [899, 605] width 73 height 15
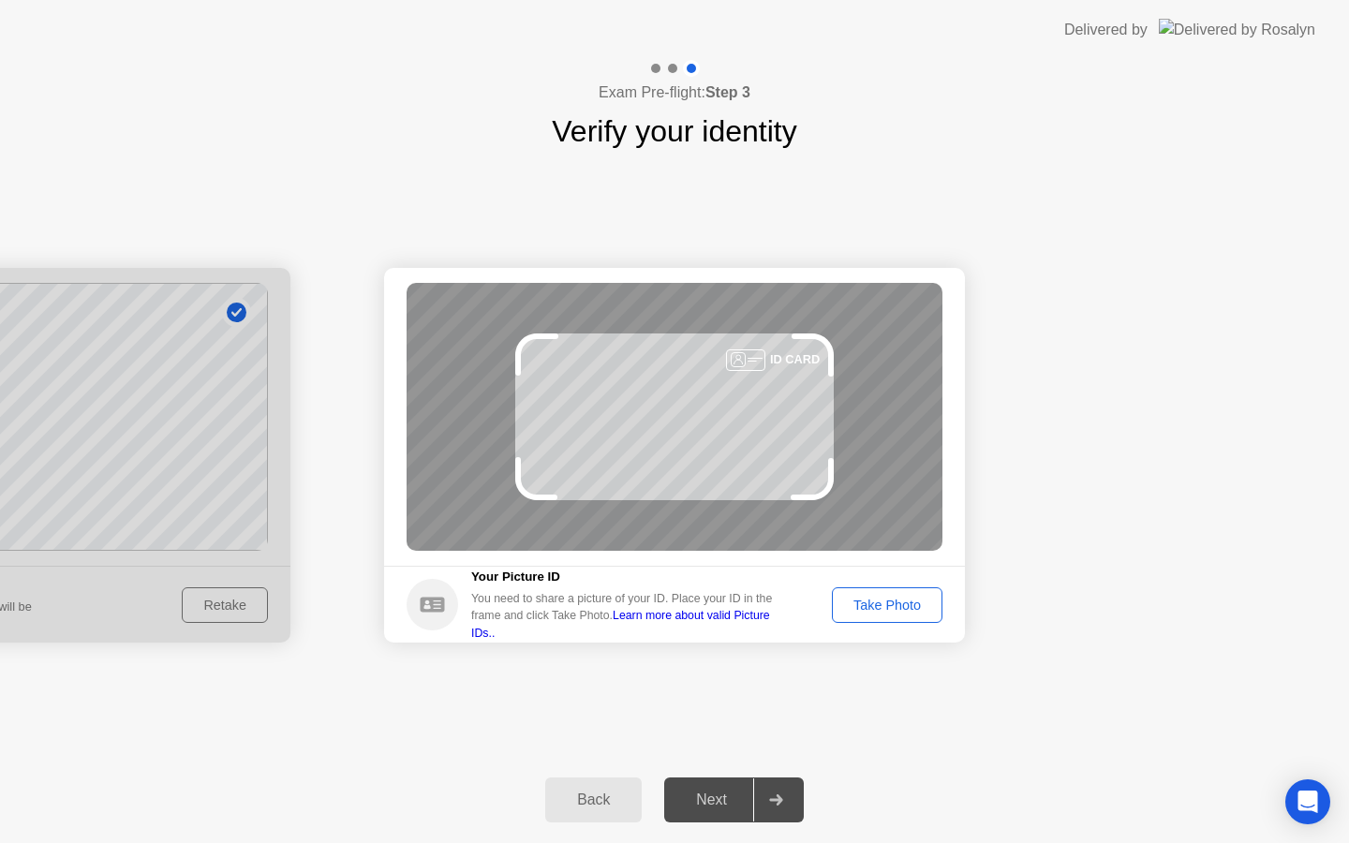
click at [897, 598] on div "Take Photo" at bounding box center [887, 605] width 97 height 15
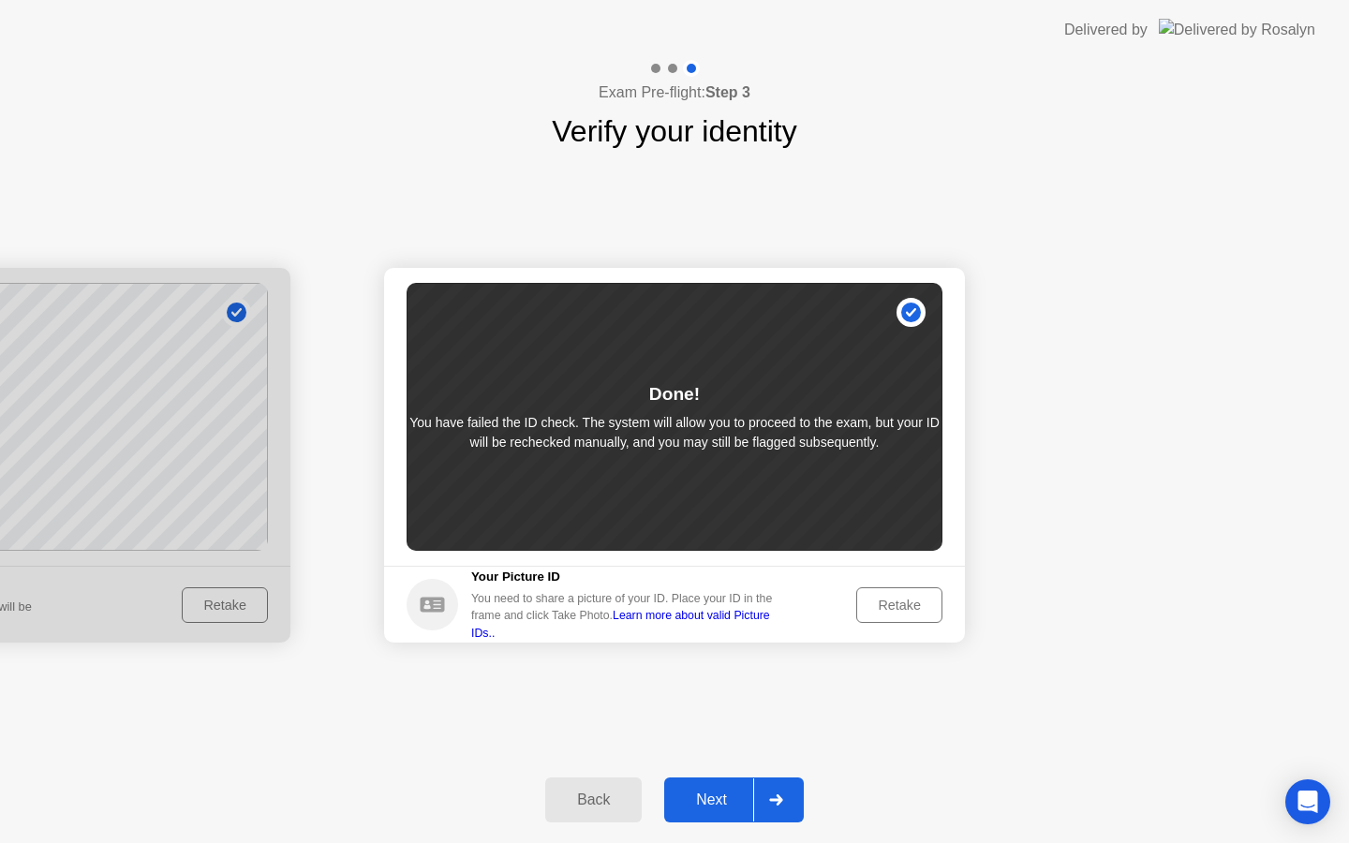
click at [768, 624] on link "Learn more about valid Picture IDs.." at bounding box center [620, 624] width 299 height 30
click at [761, 794] on div at bounding box center [775, 800] width 45 height 43
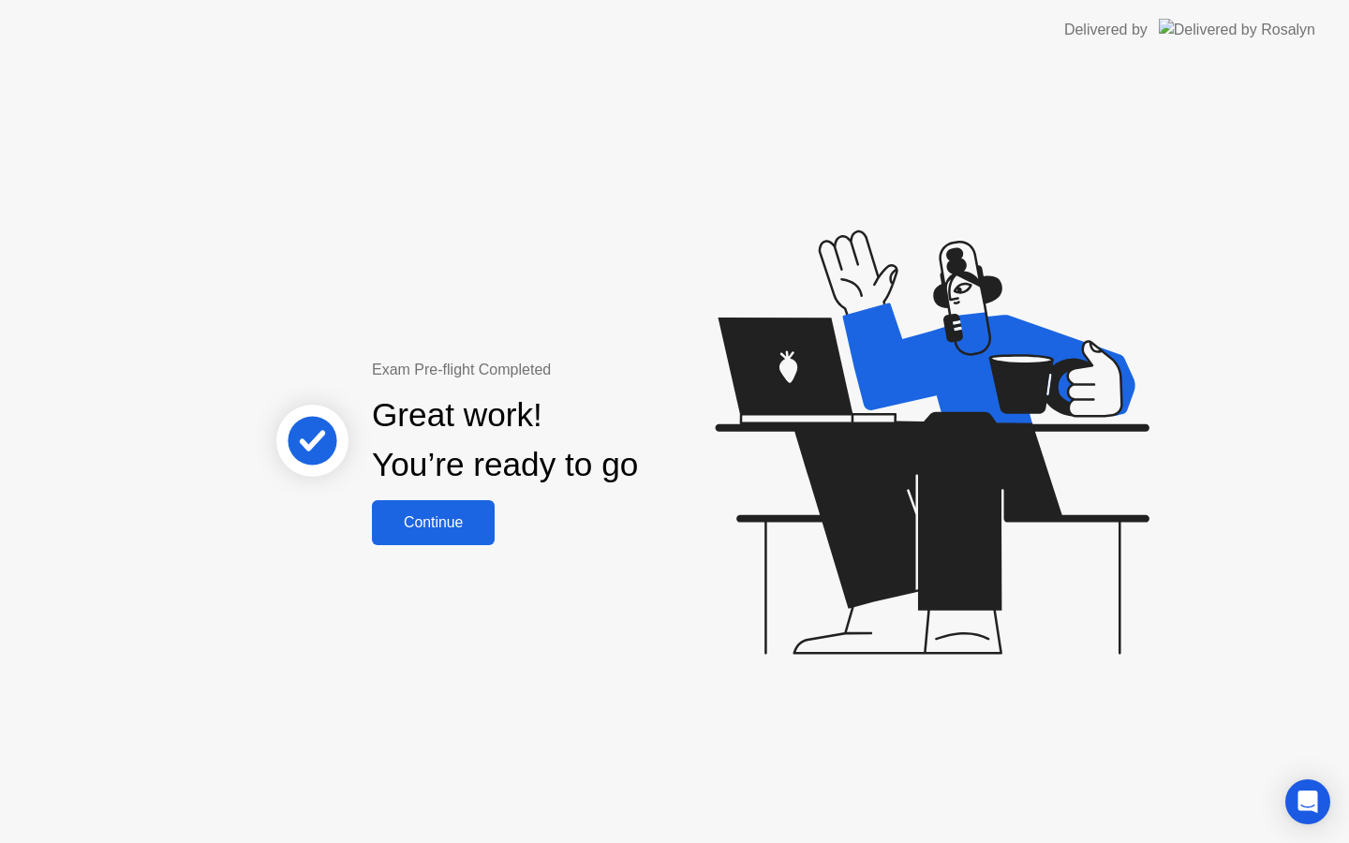
click at [436, 515] on div "Continue" at bounding box center [433, 522] width 111 height 17
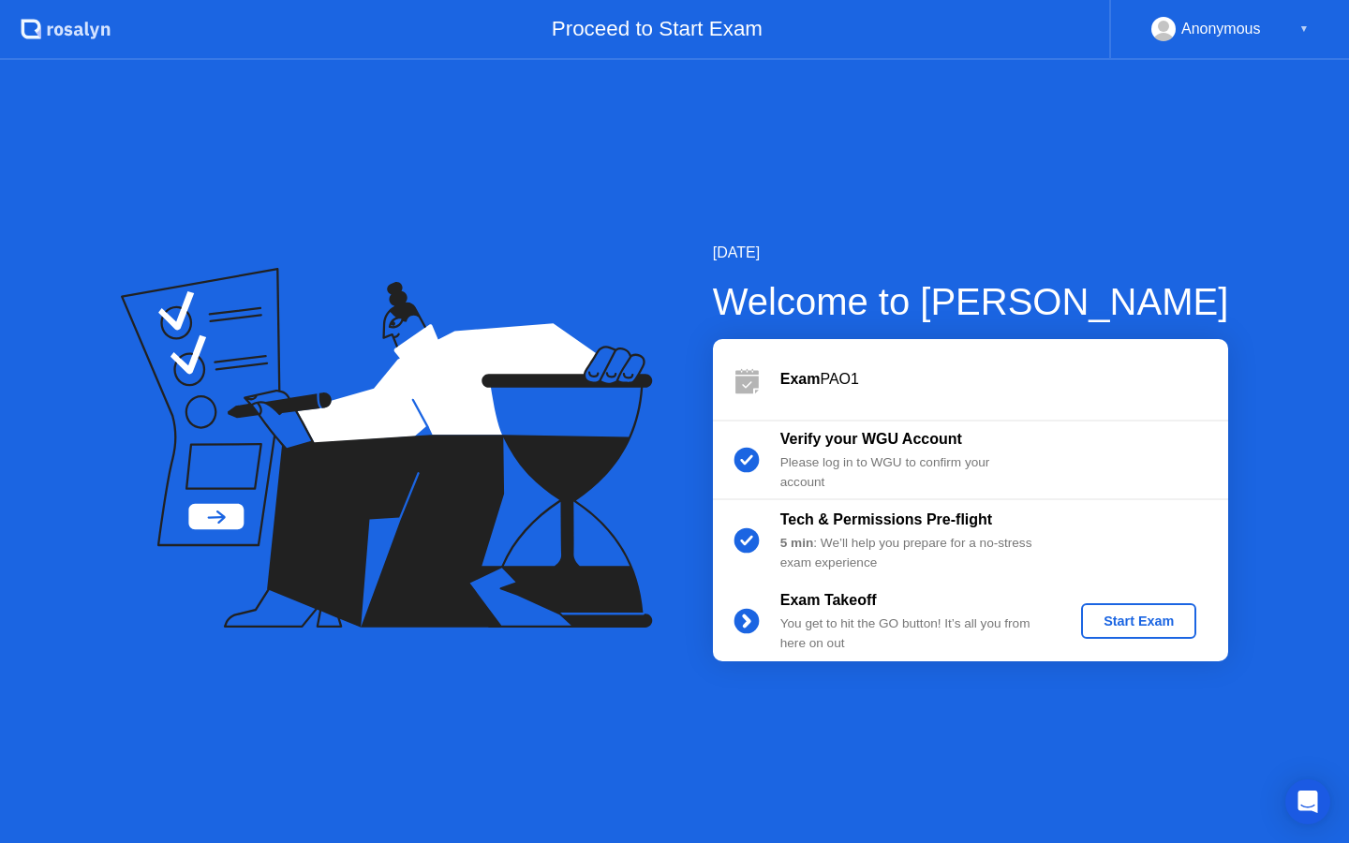
click at [1120, 628] on div "Start Exam" at bounding box center [1139, 621] width 100 height 15
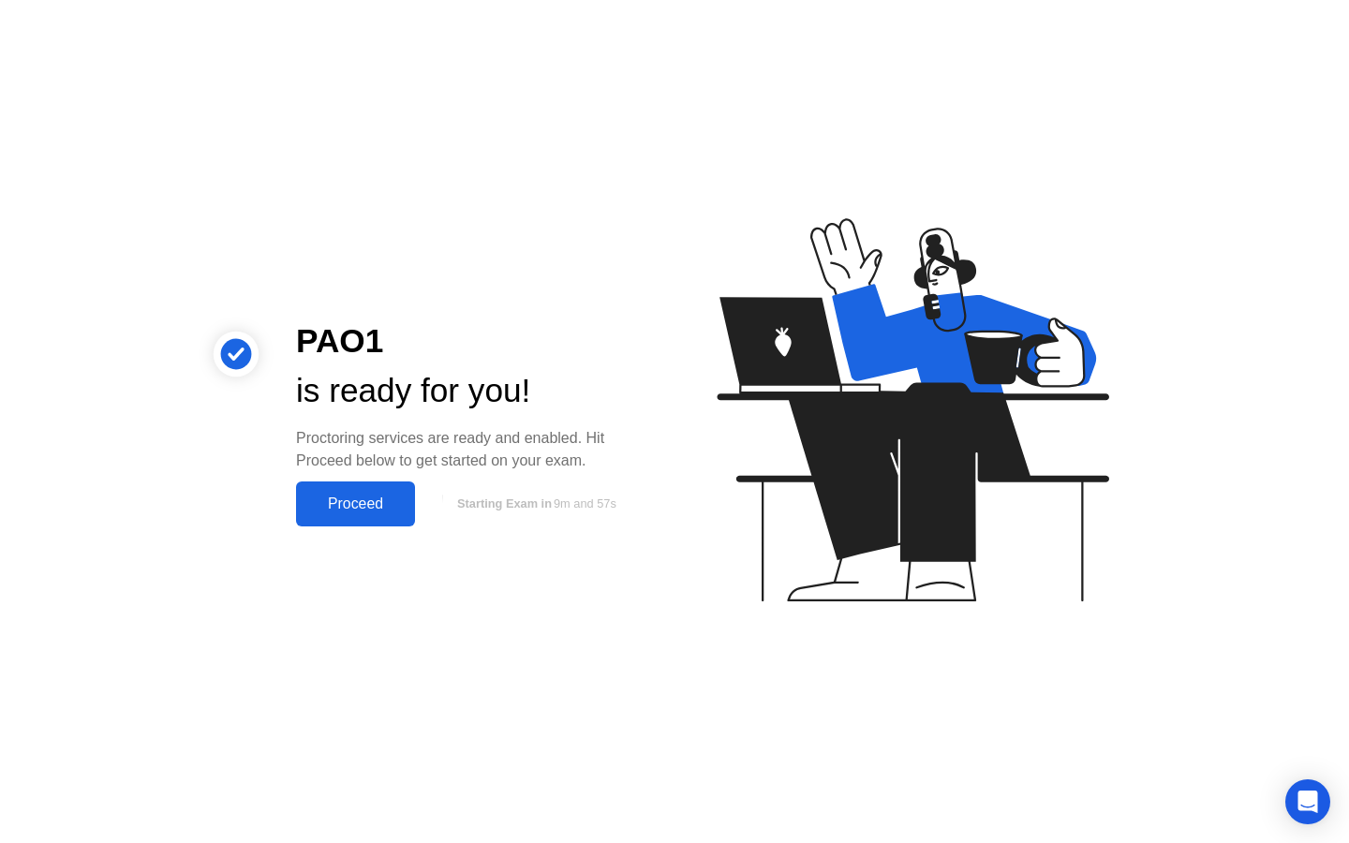
click at [370, 497] on div "Proceed" at bounding box center [356, 504] width 108 height 17
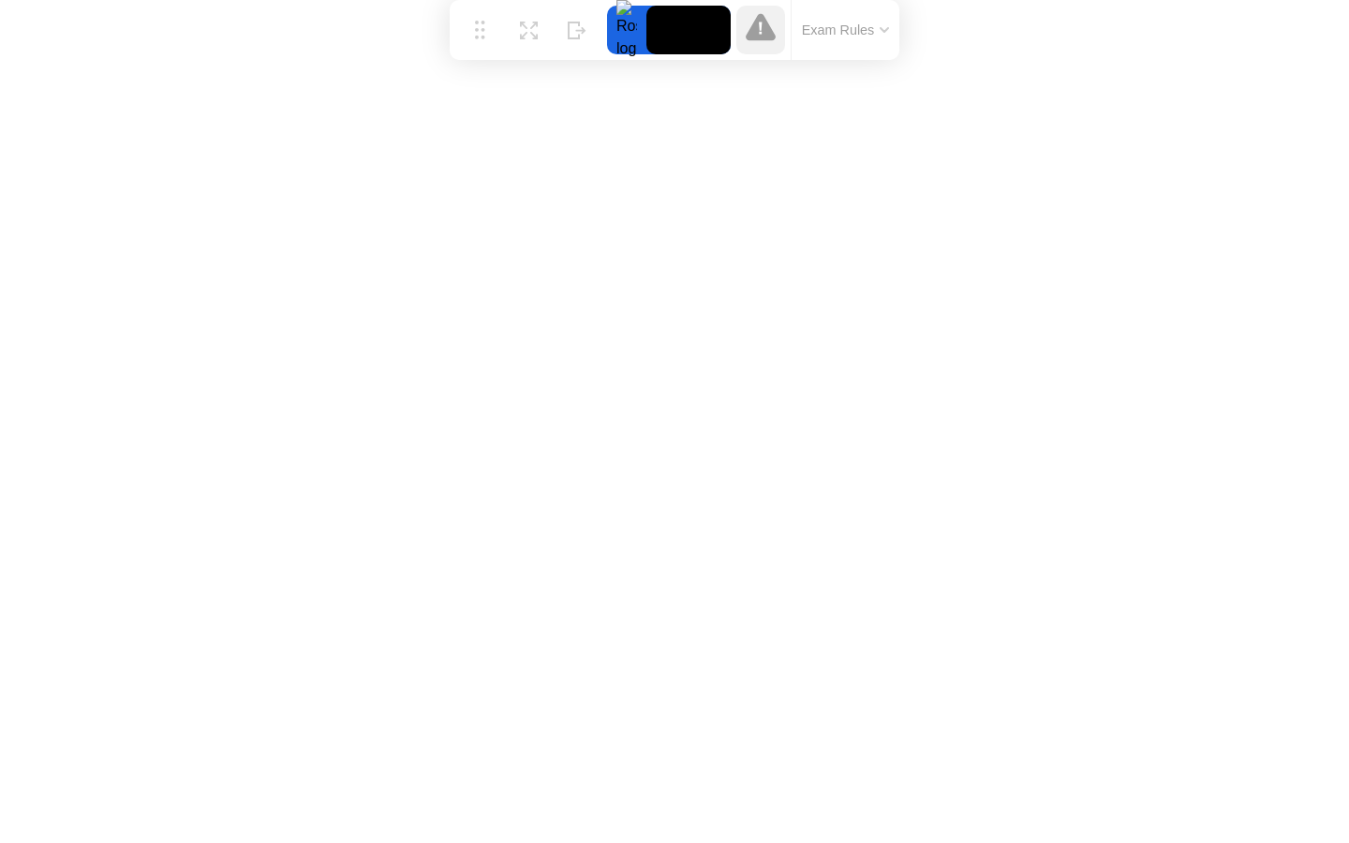
click at [855, 29] on button "Exam Rules" at bounding box center [845, 30] width 99 height 17
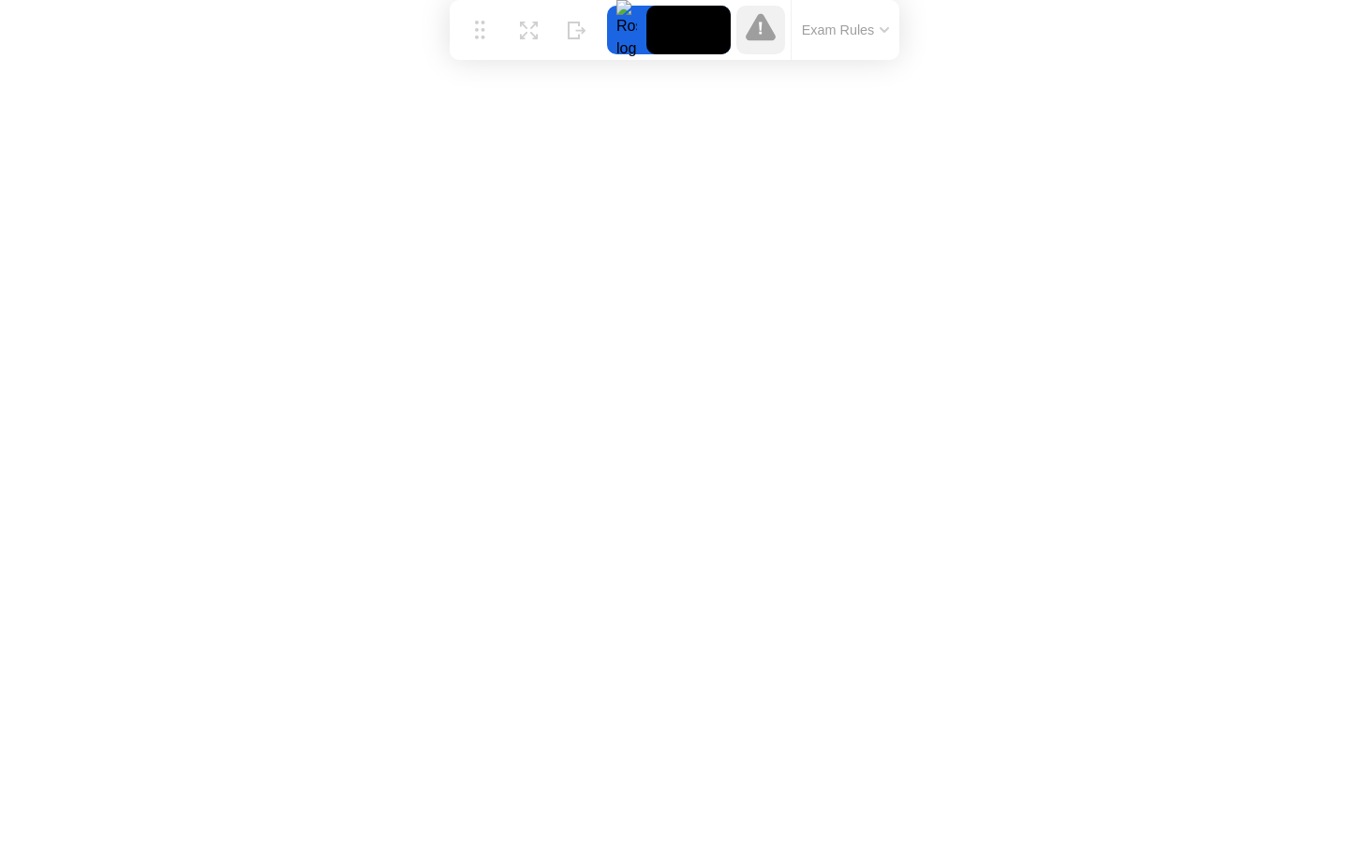
click at [842, 37] on button "Exam Rules" at bounding box center [845, 30] width 99 height 17
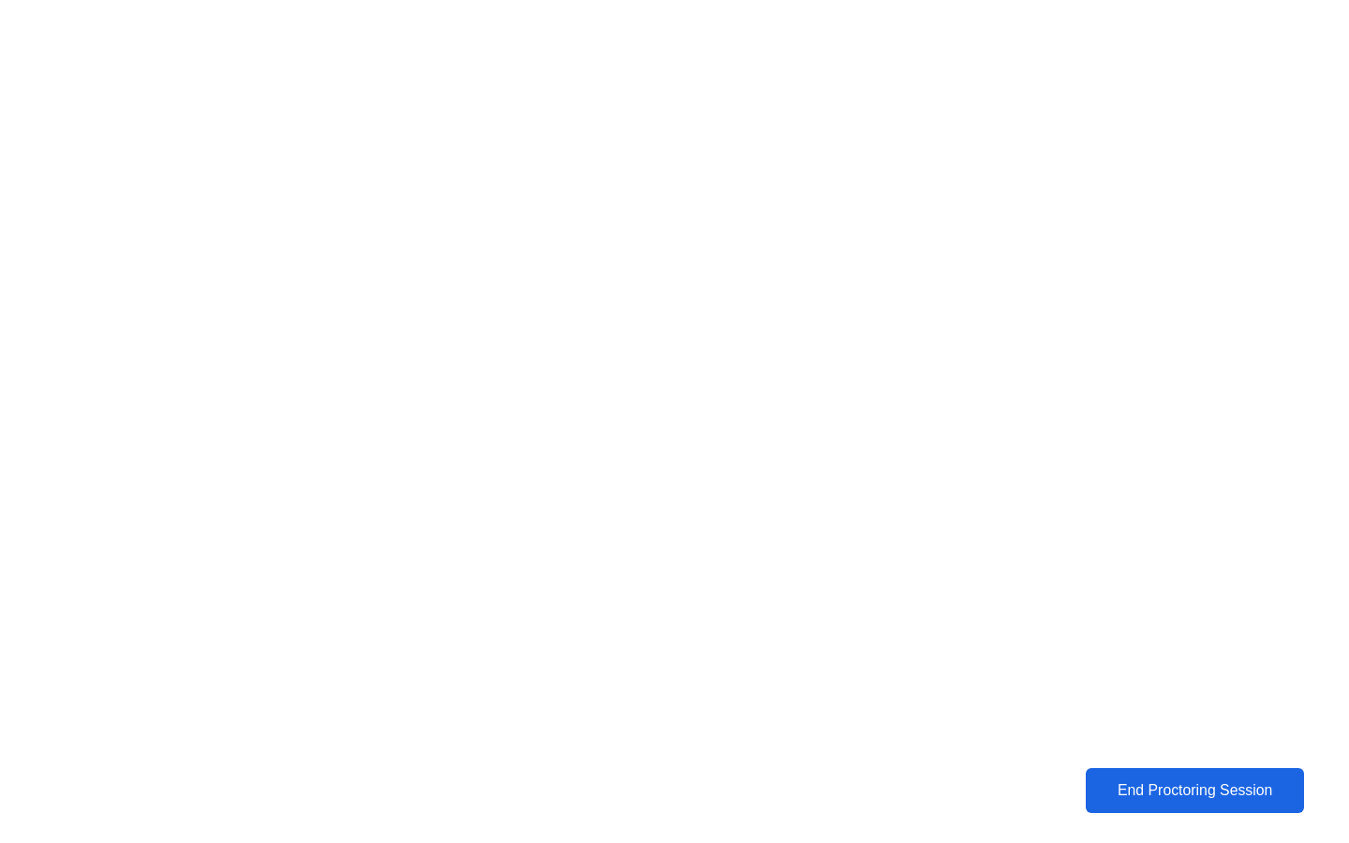
click at [1106, 792] on div "End Proctoring Session" at bounding box center [1195, 790] width 209 height 17
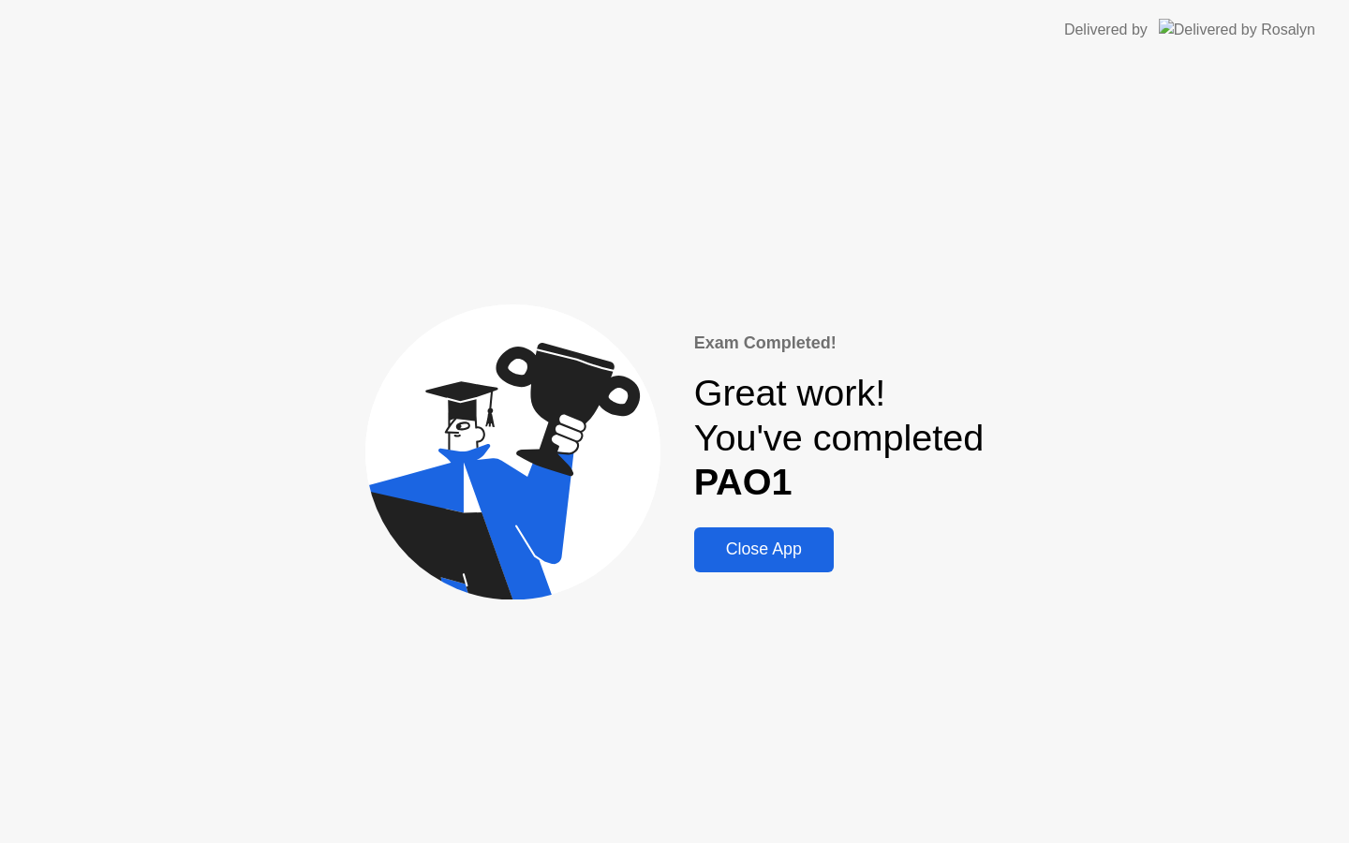
click at [755, 558] on div "Close App" at bounding box center [764, 550] width 128 height 20
